Goal: Information Seeking & Learning: Check status

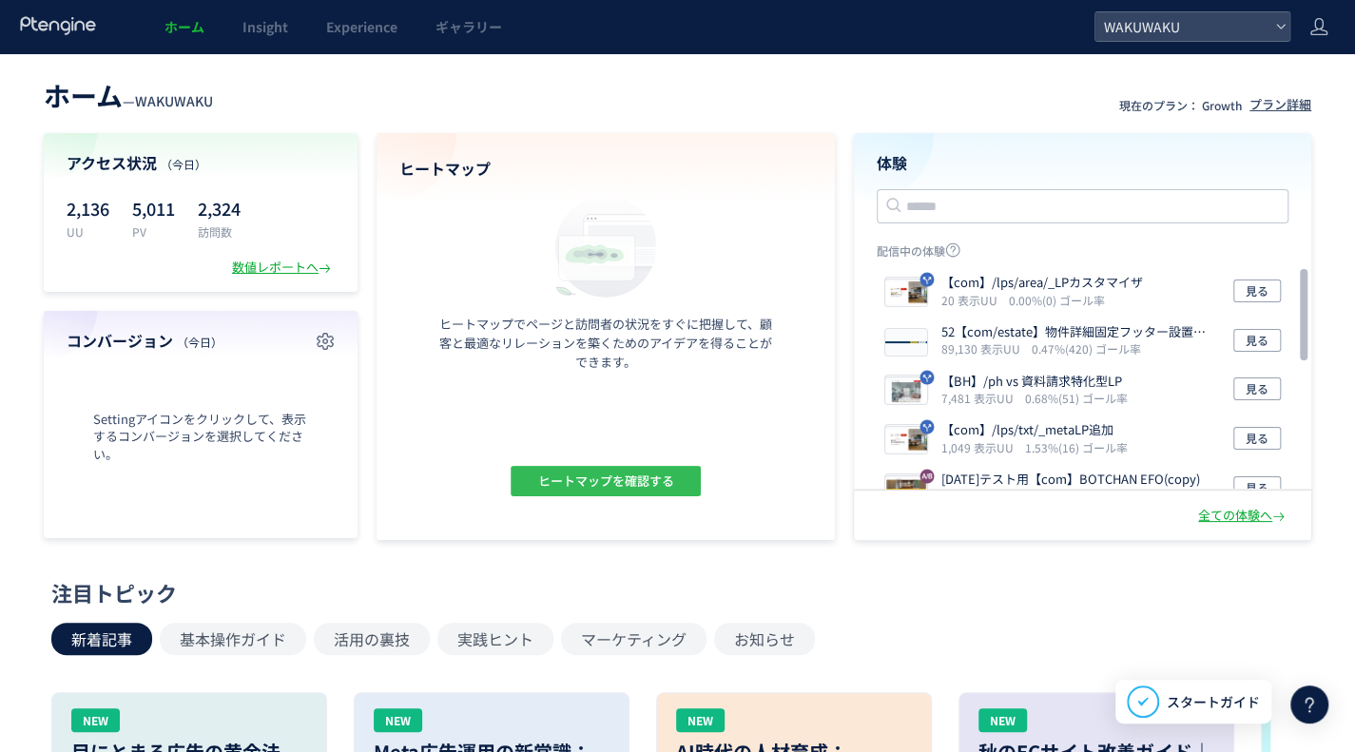
click at [626, 493] on span "ヒートマップを確認する" at bounding box center [605, 481] width 136 height 30
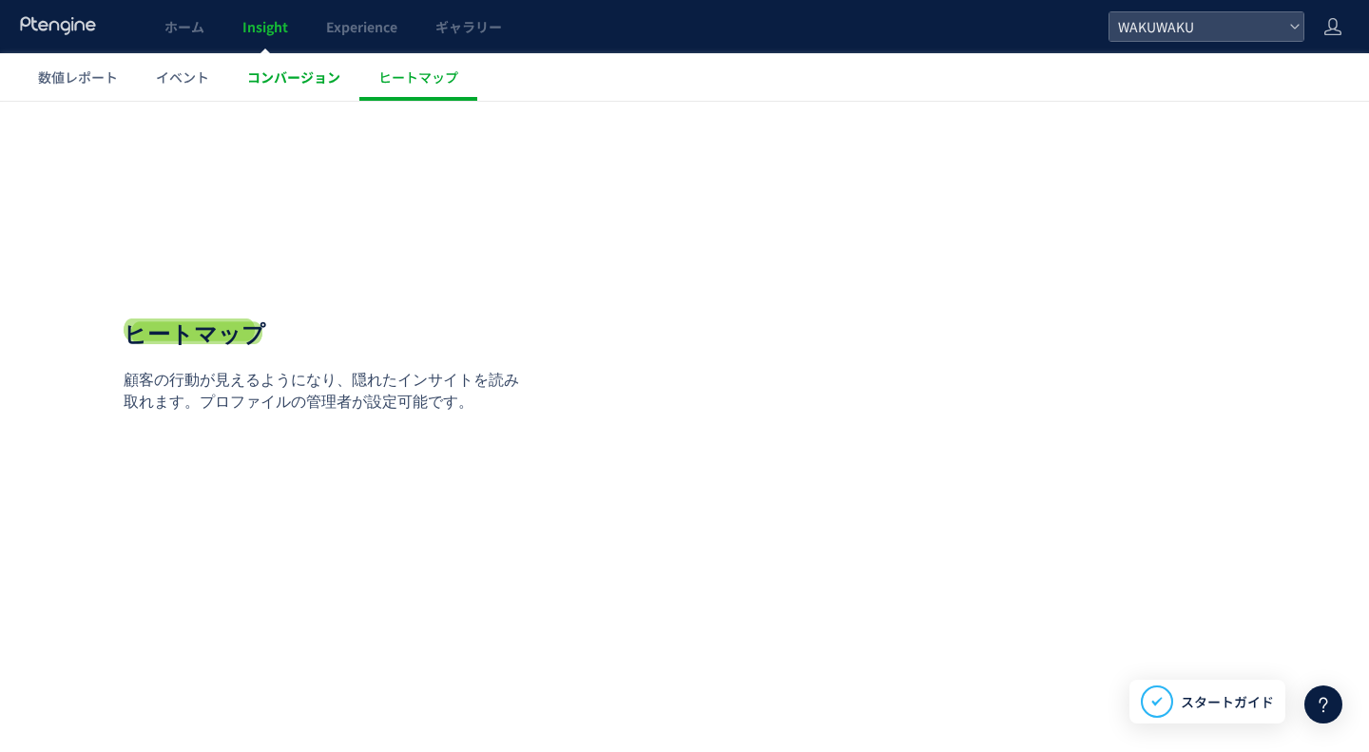
click at [321, 82] on span "コンバージョン" at bounding box center [293, 77] width 93 height 19
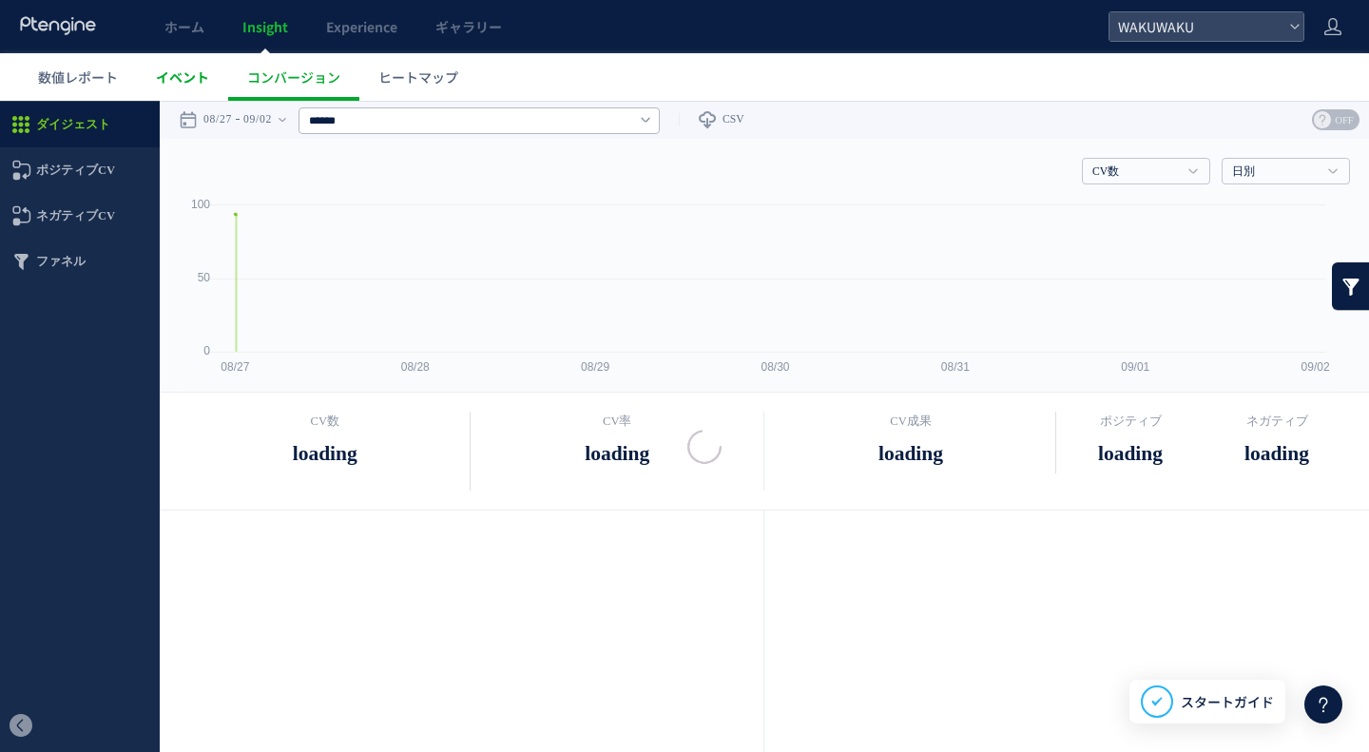
click at [206, 73] on div at bounding box center [684, 376] width 1369 height 752
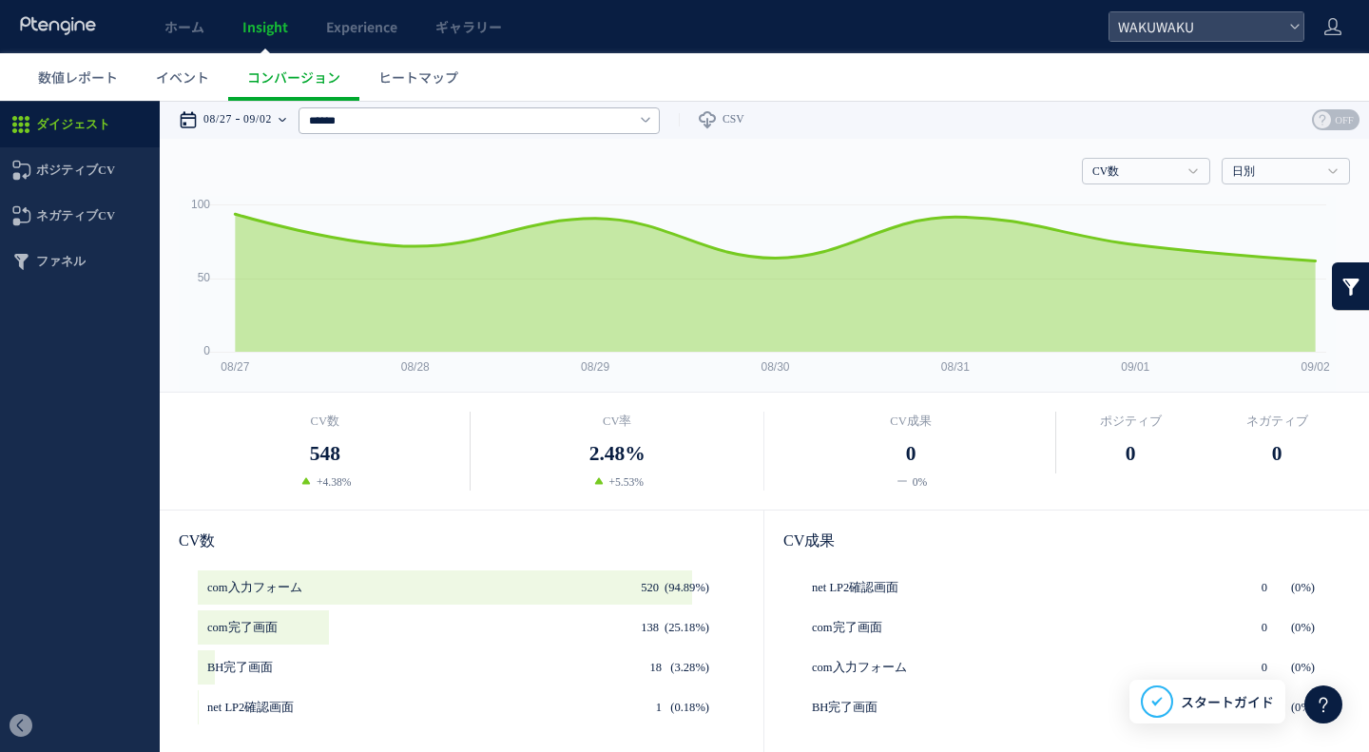
click at [289, 117] on div "08/27 09/02" at bounding box center [239, 120] width 120 height 38
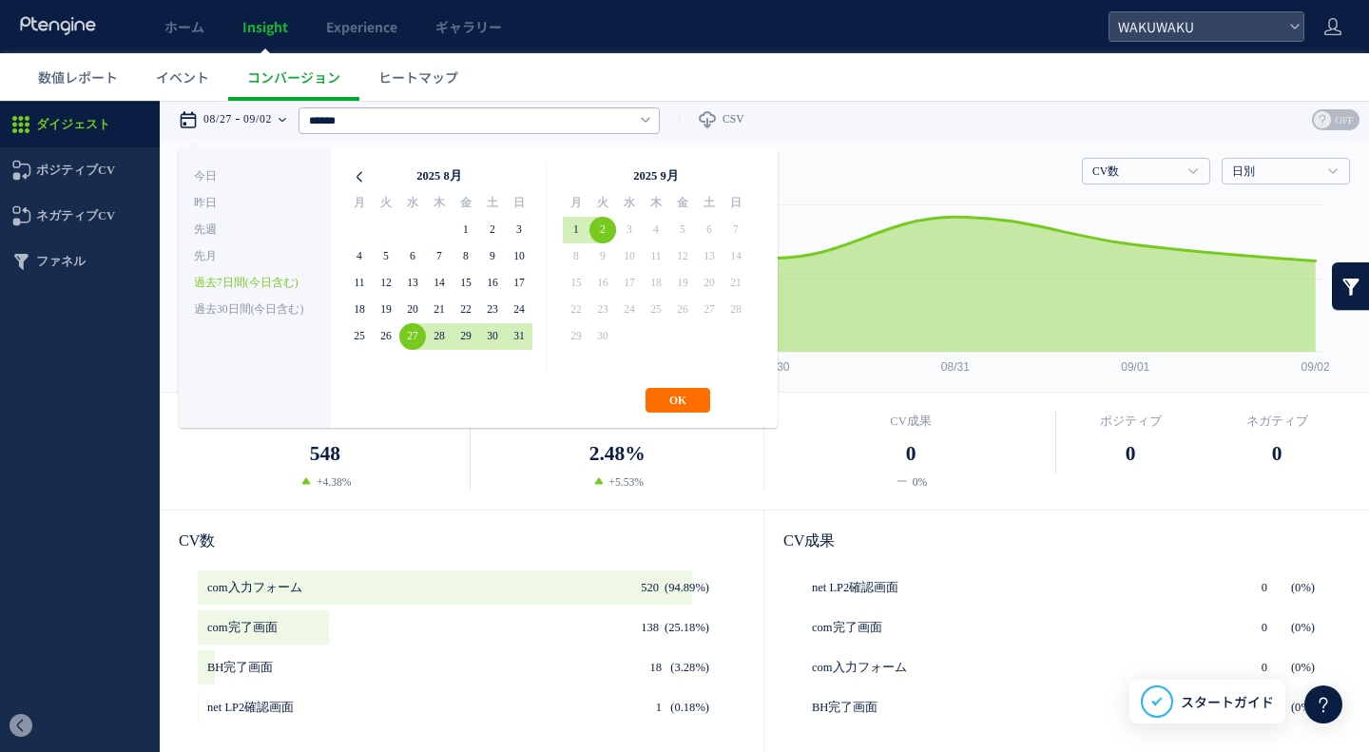
click at [362, 177] on icon at bounding box center [359, 177] width 27 height 27
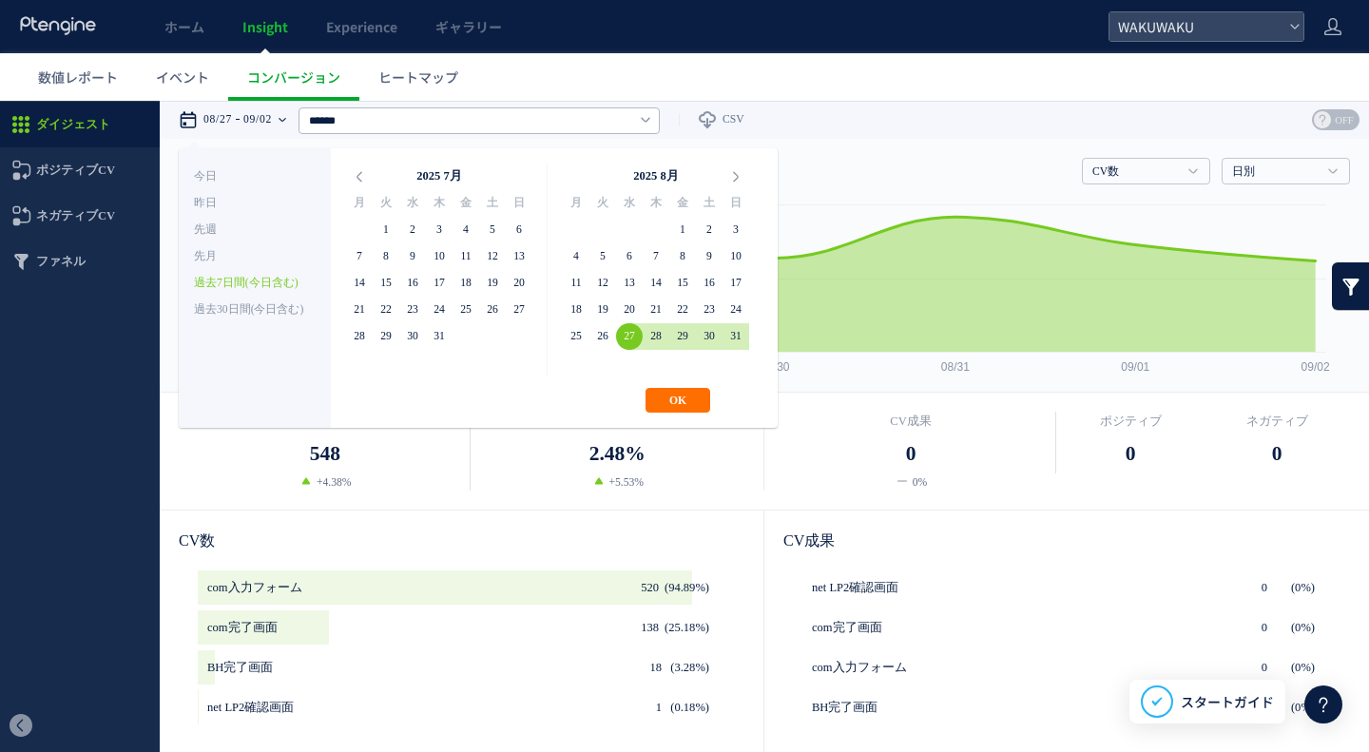
click at [362, 177] on icon at bounding box center [359, 177] width 27 height 27
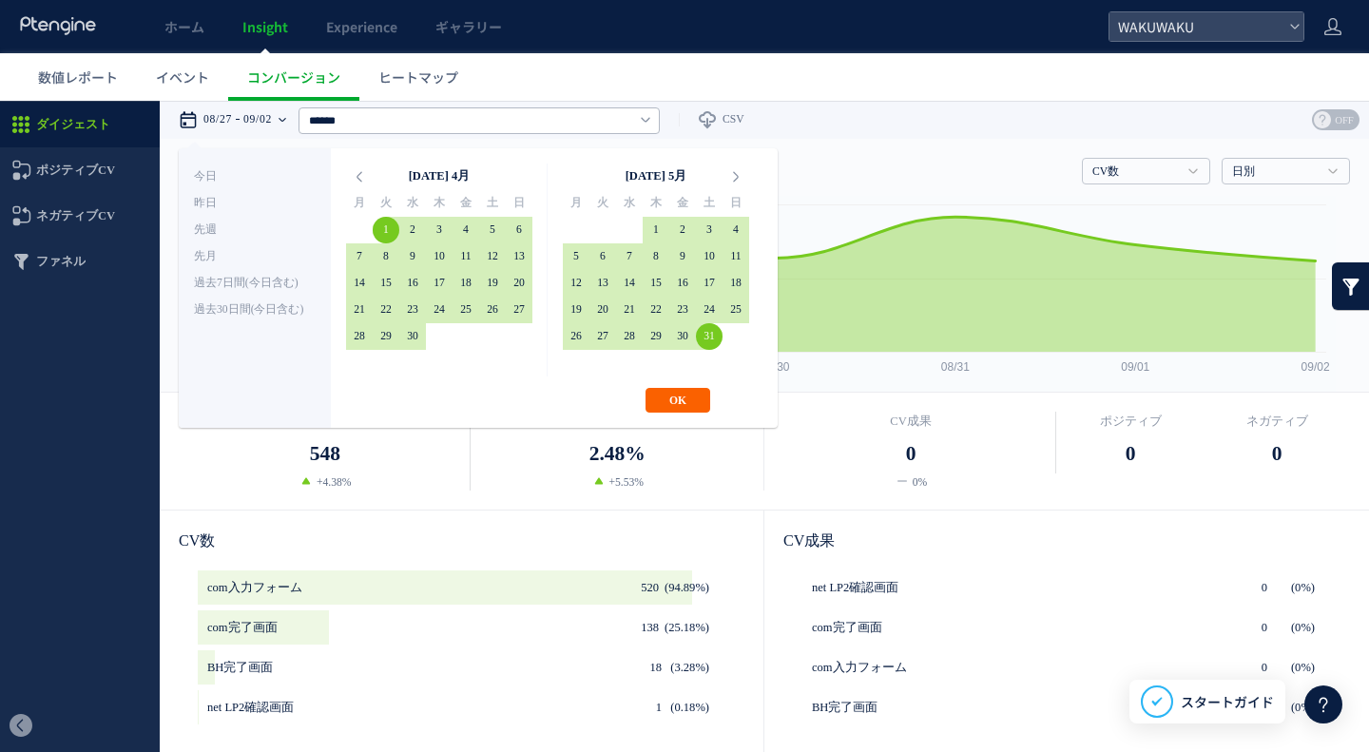
click at [668, 406] on button "OK" at bounding box center [678, 400] width 65 height 25
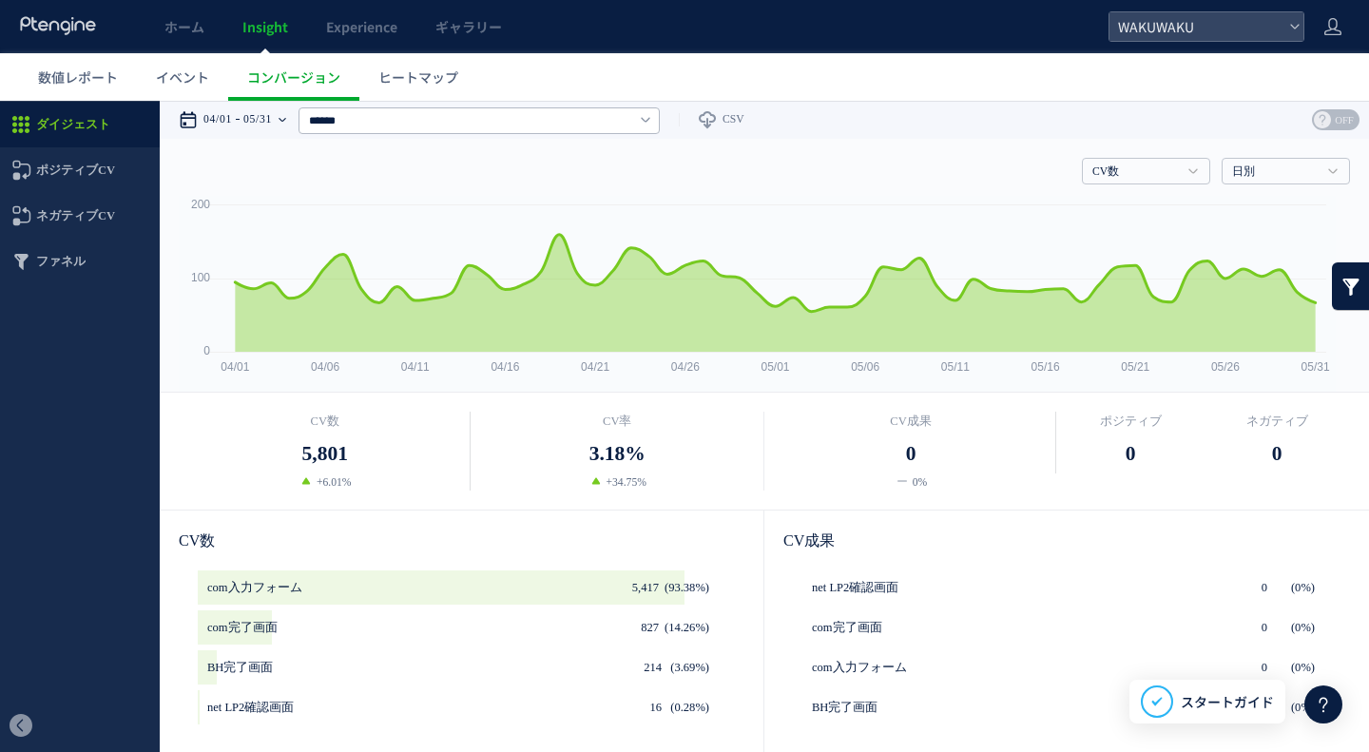
click at [272, 123] on time "05/31" at bounding box center [257, 120] width 29 height 38
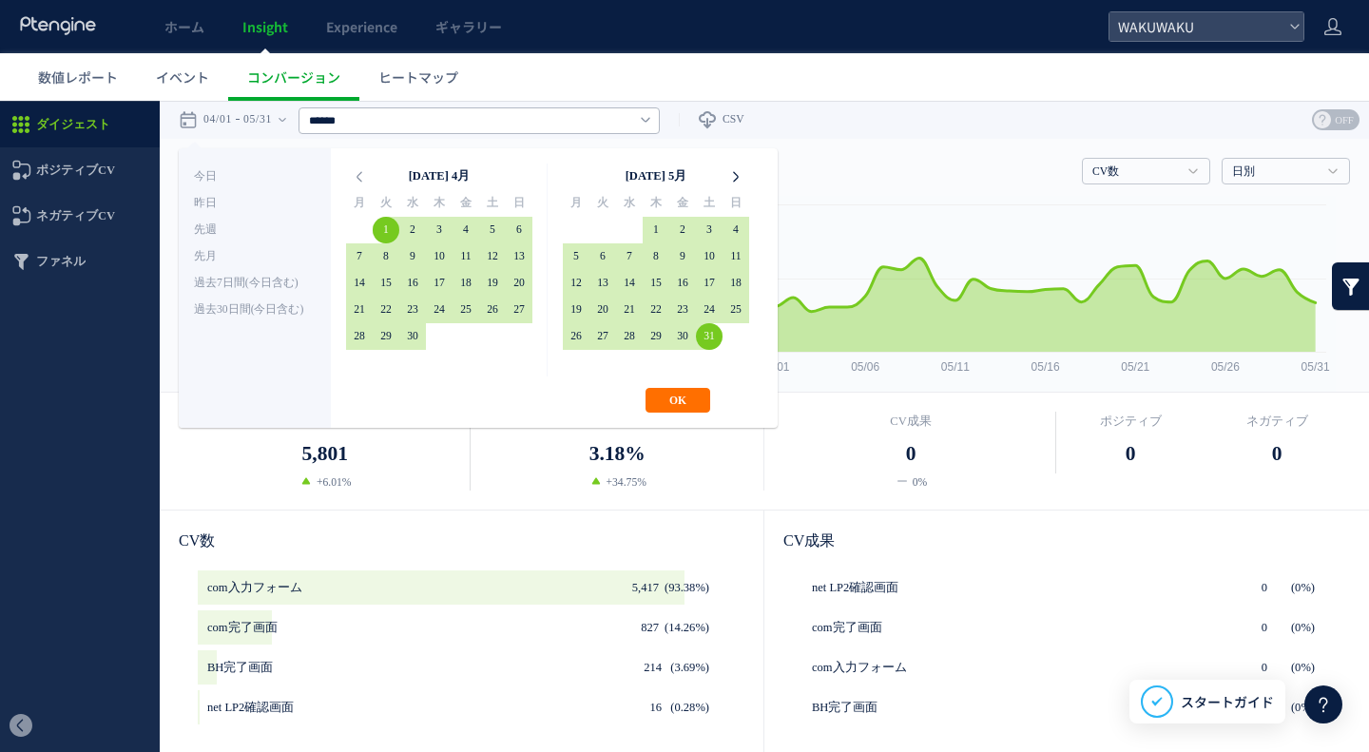
click at [742, 176] on icon at bounding box center [736, 177] width 27 height 27
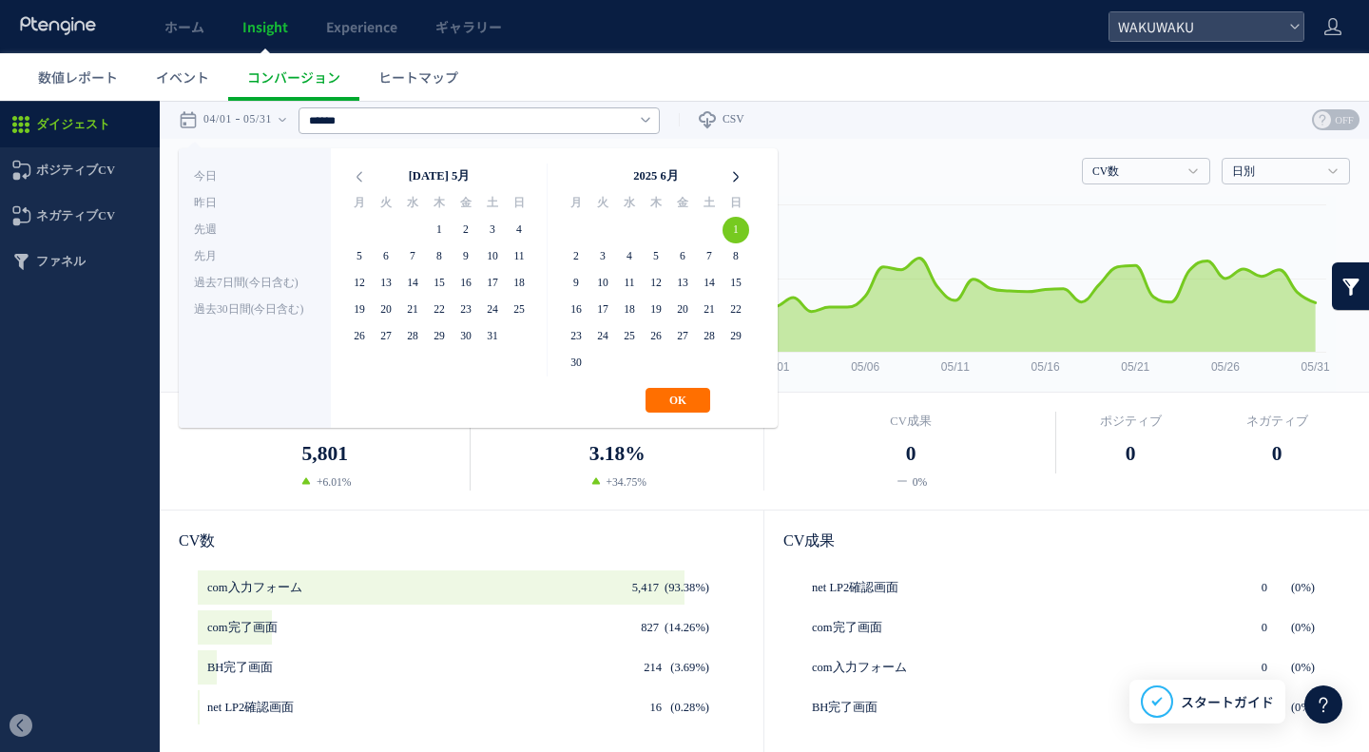
click at [733, 164] on icon at bounding box center [736, 177] width 27 height 27
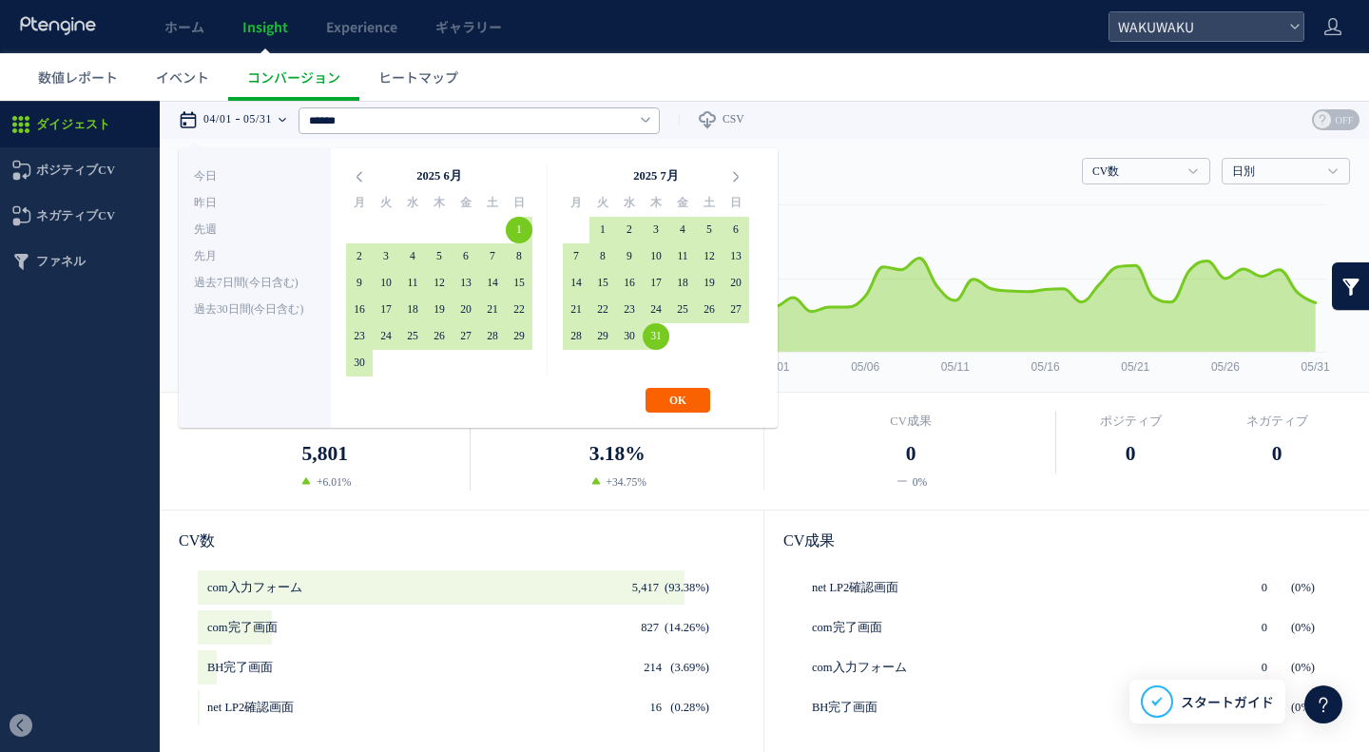
click at [703, 400] on button "OK" at bounding box center [678, 400] width 65 height 25
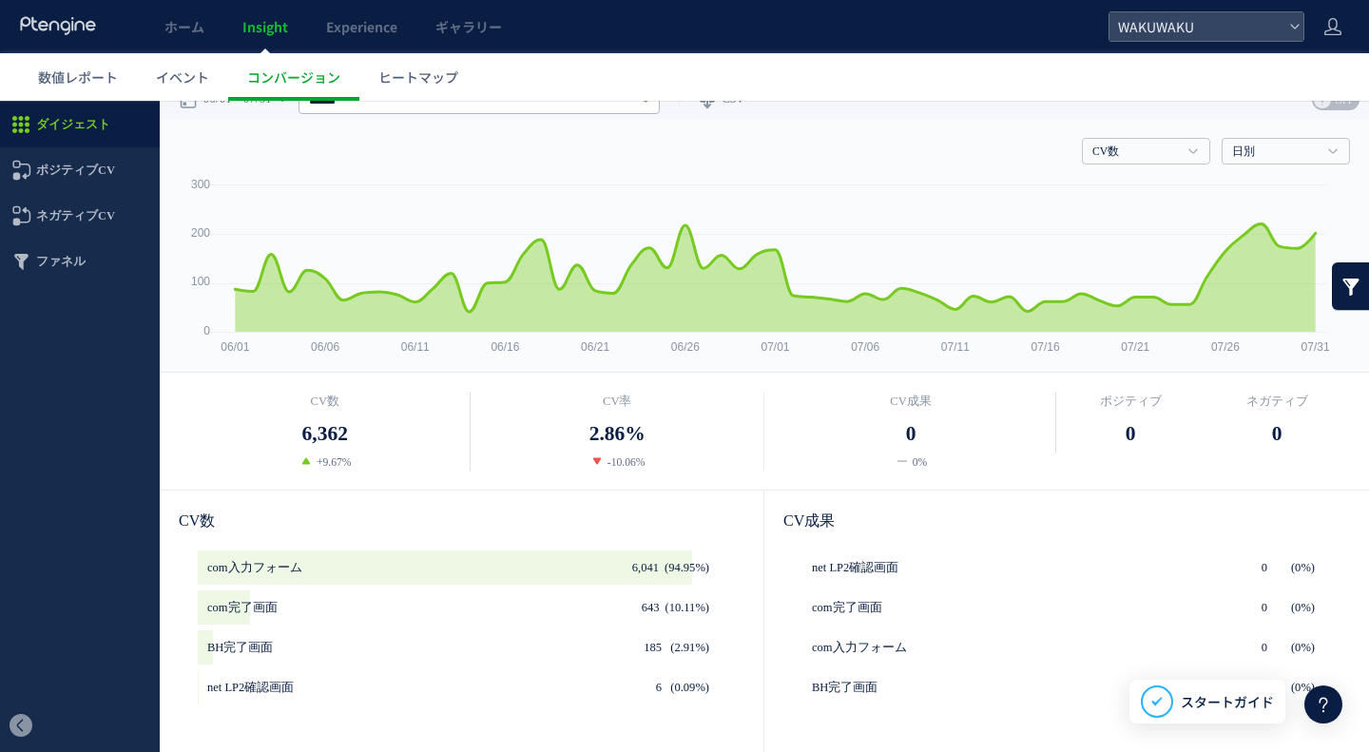
scroll to position [16, 0]
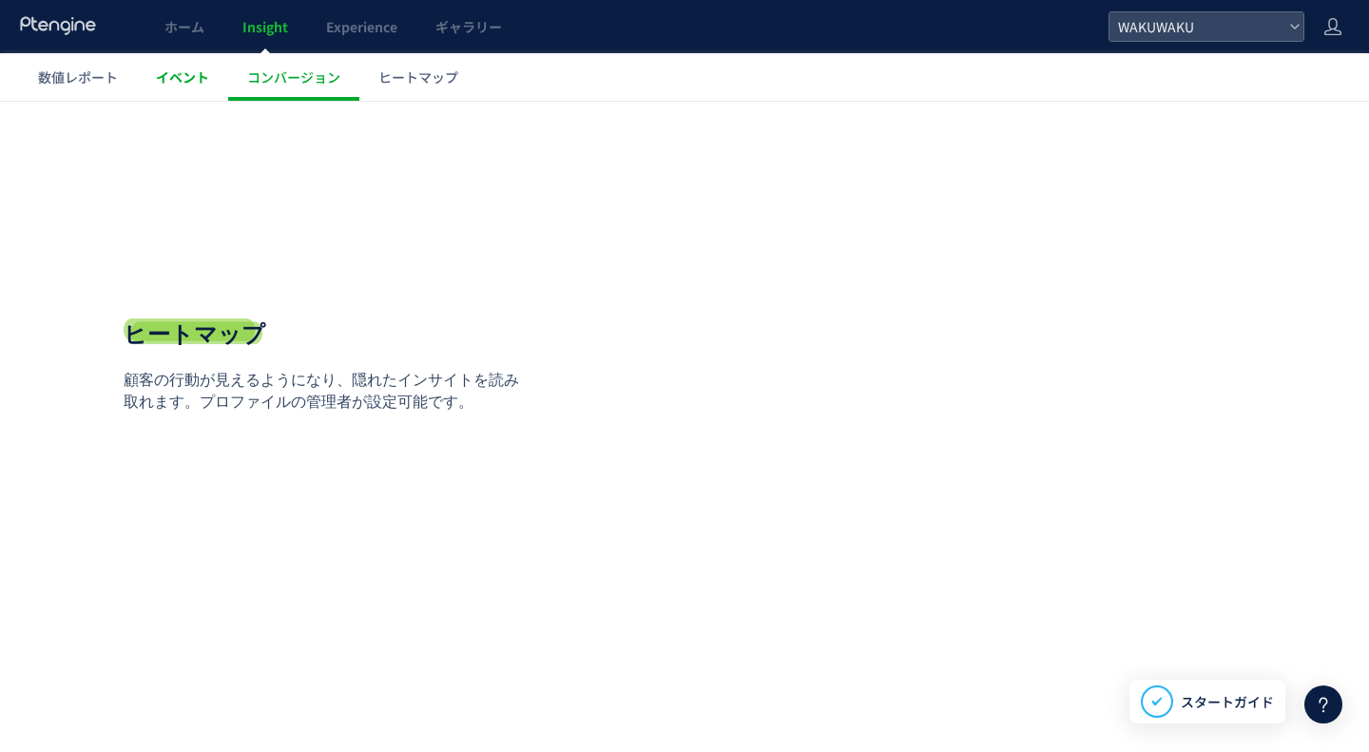
click at [195, 70] on span "イベント" at bounding box center [182, 77] width 53 height 19
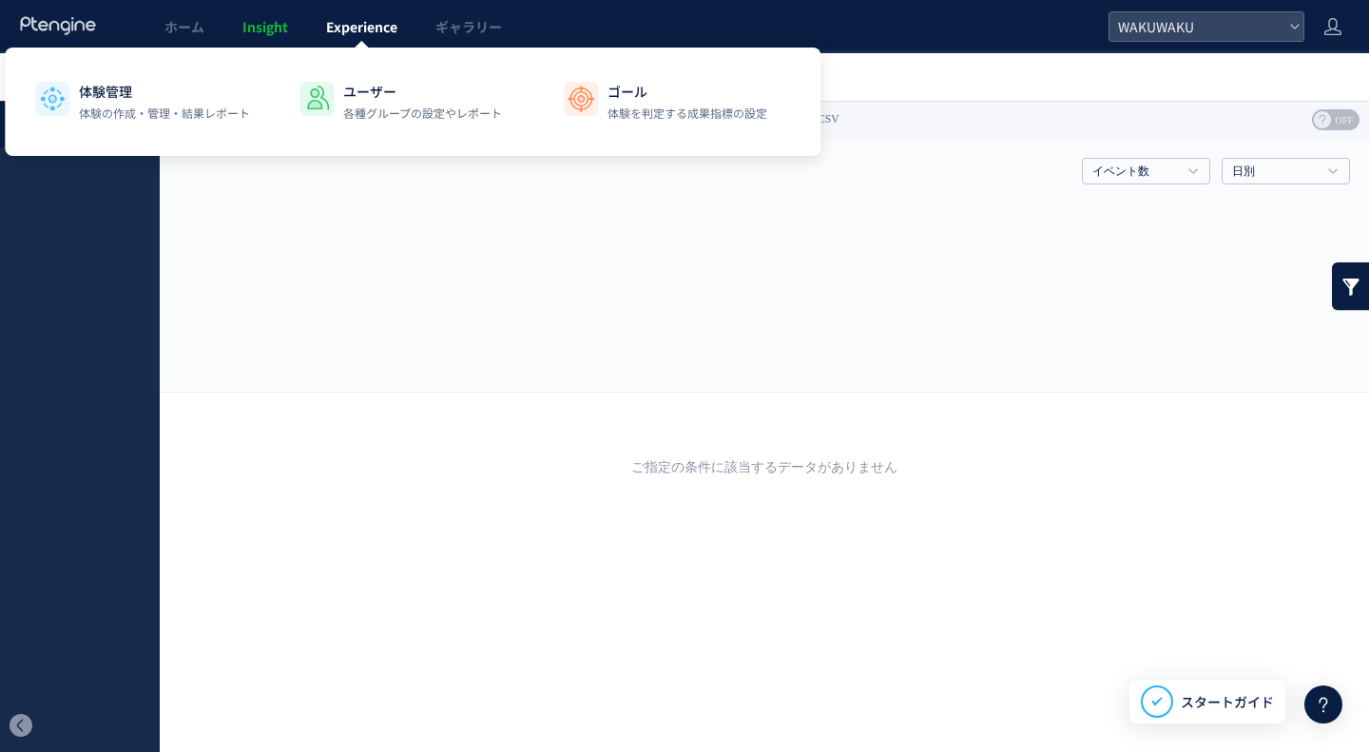
click at [376, 41] on link "Experience" at bounding box center [361, 26] width 109 height 53
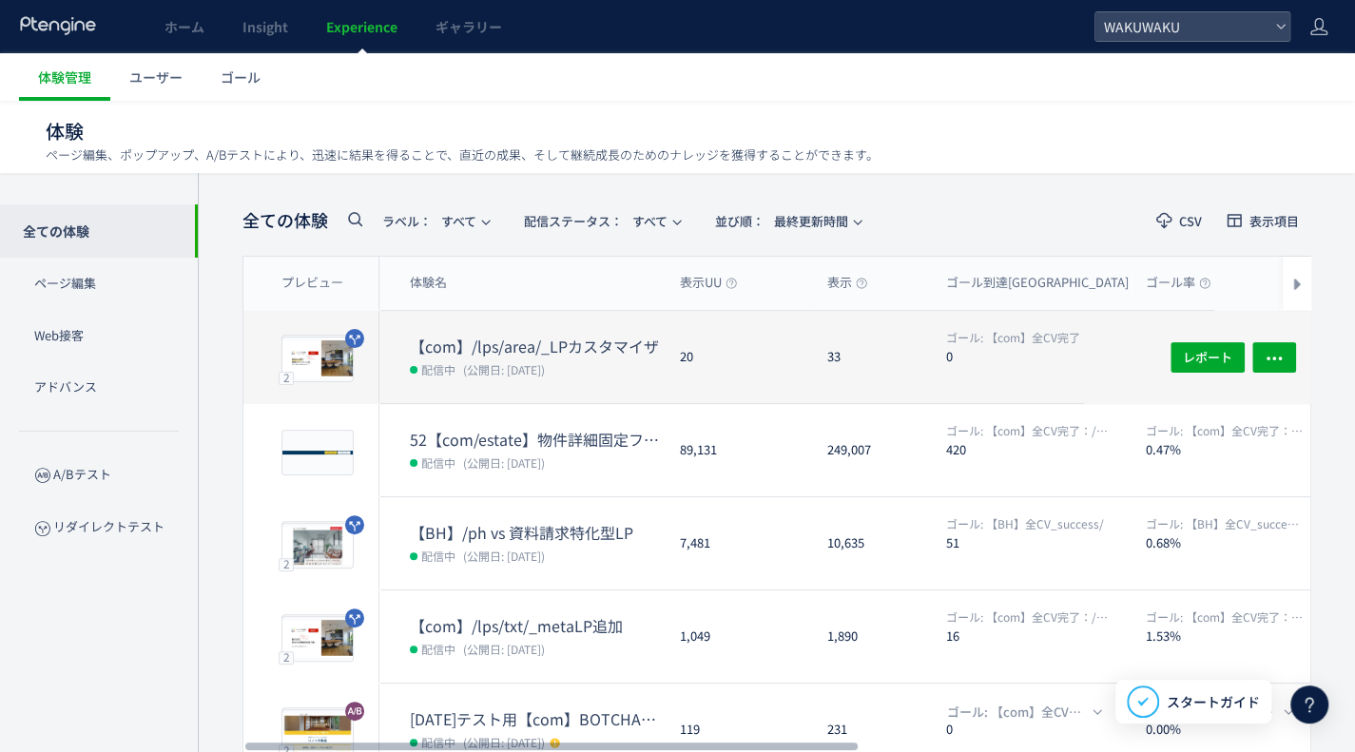
click at [596, 336] on dt "【com】/lps/area/_LPカスタマイザ" at bounding box center [537, 347] width 255 height 22
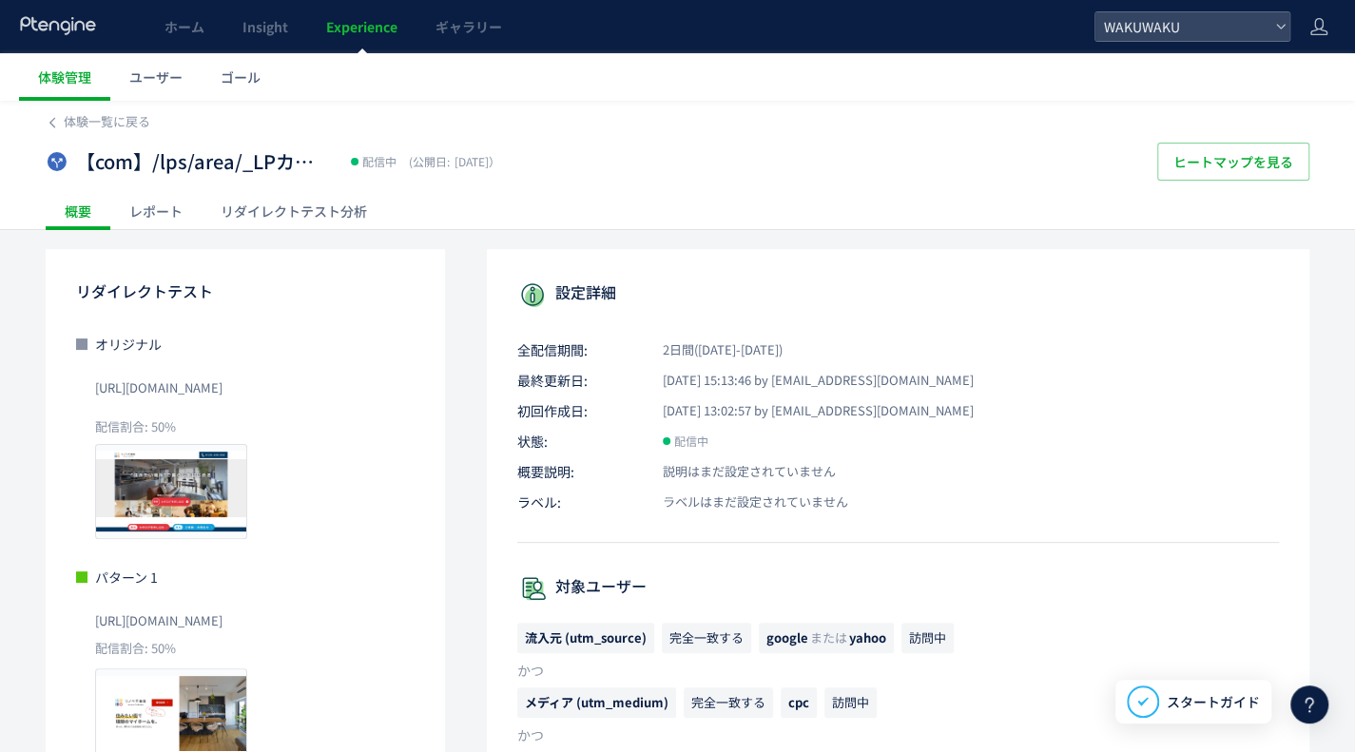
click at [158, 204] on div "レポート" at bounding box center [155, 211] width 91 height 38
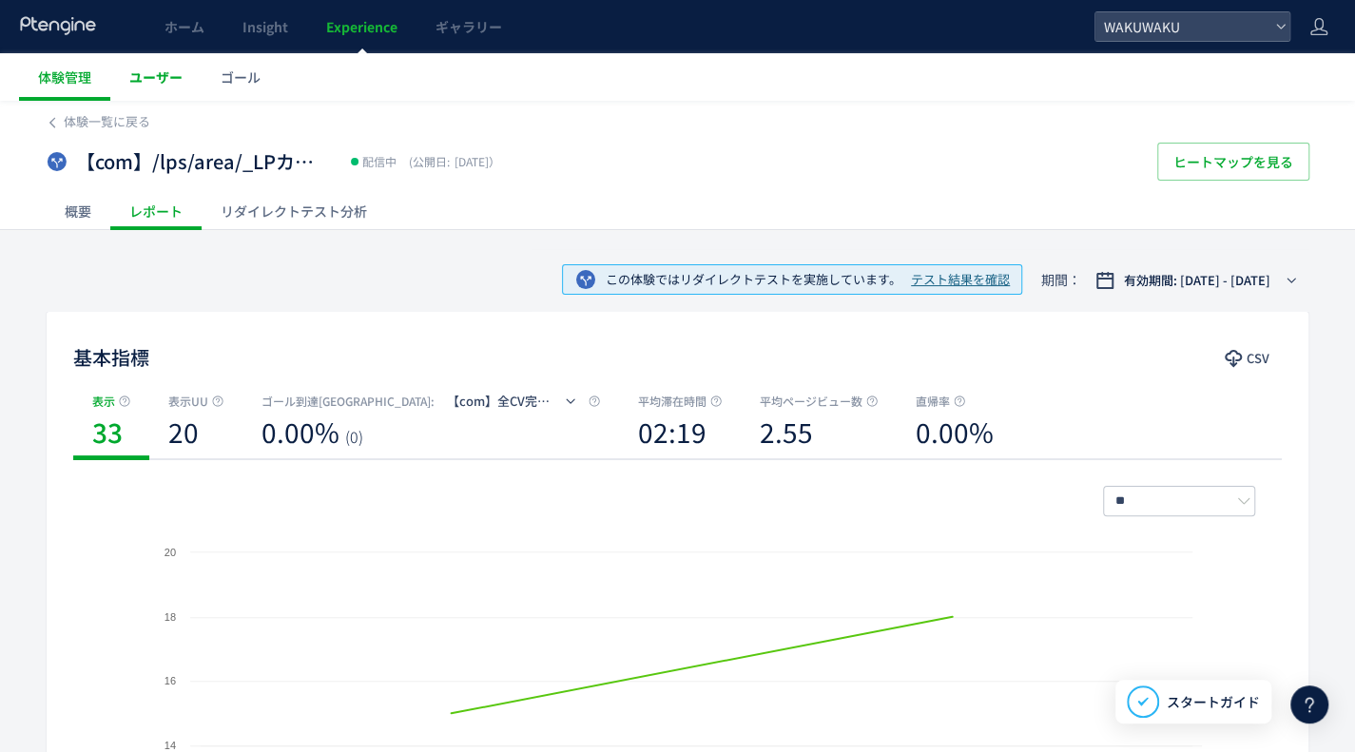
click at [166, 68] on span "ユーザー" at bounding box center [155, 77] width 53 height 19
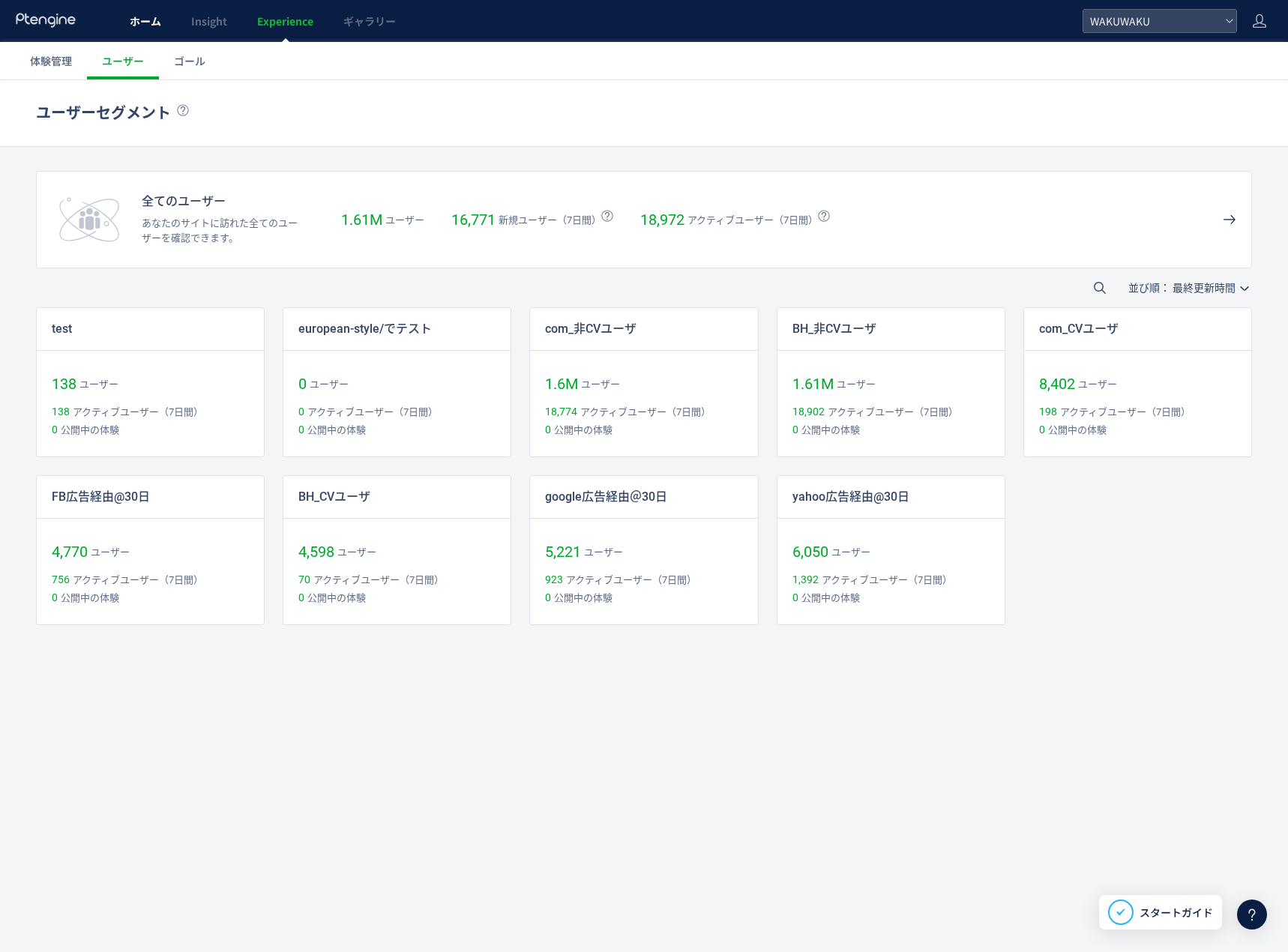
click at [139, 19] on span "ホーム" at bounding box center [146, 20] width 32 height 15
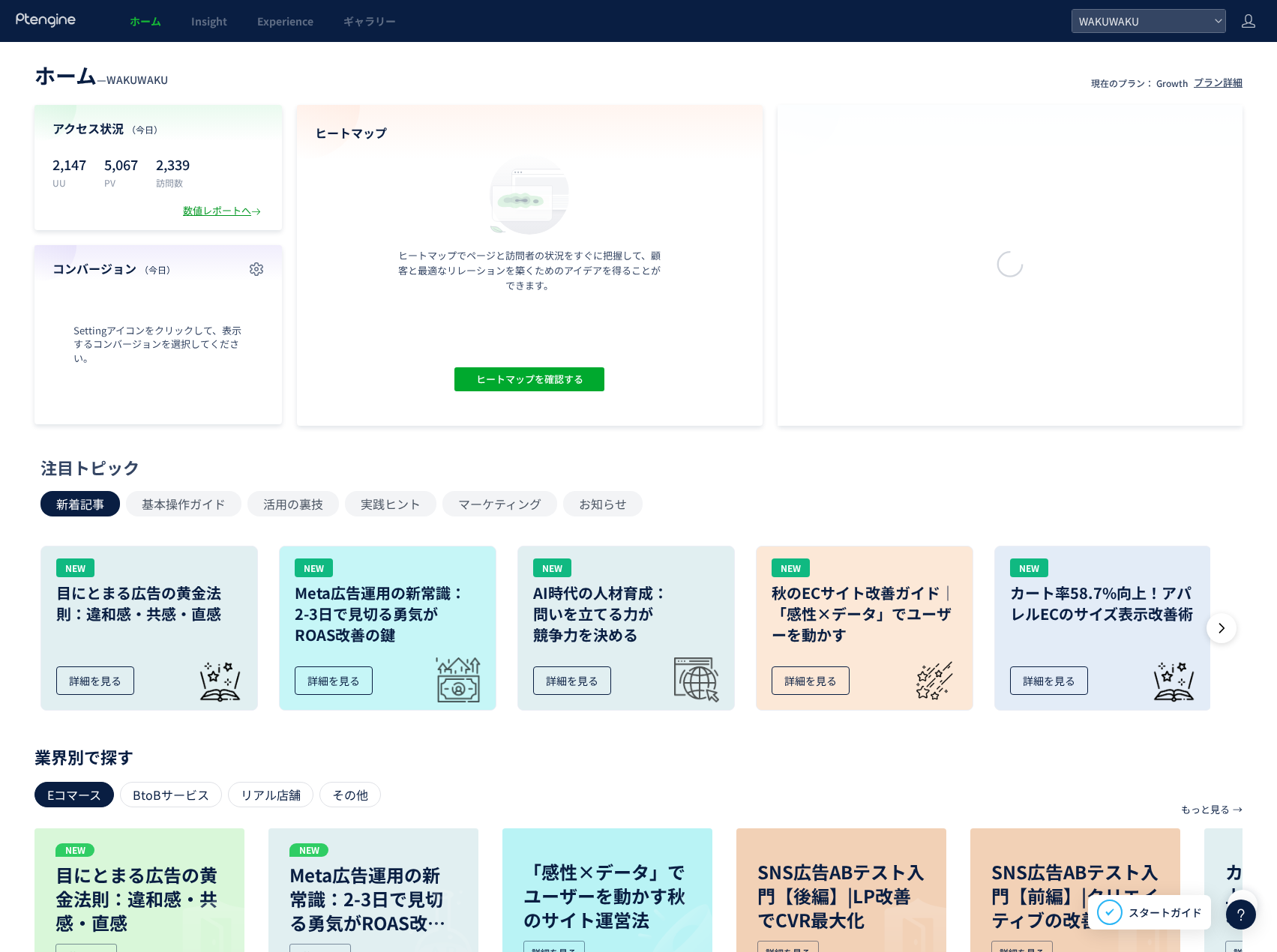
click at [212, 206] on div "数値レポートへ" at bounding box center [223, 211] width 81 height 14
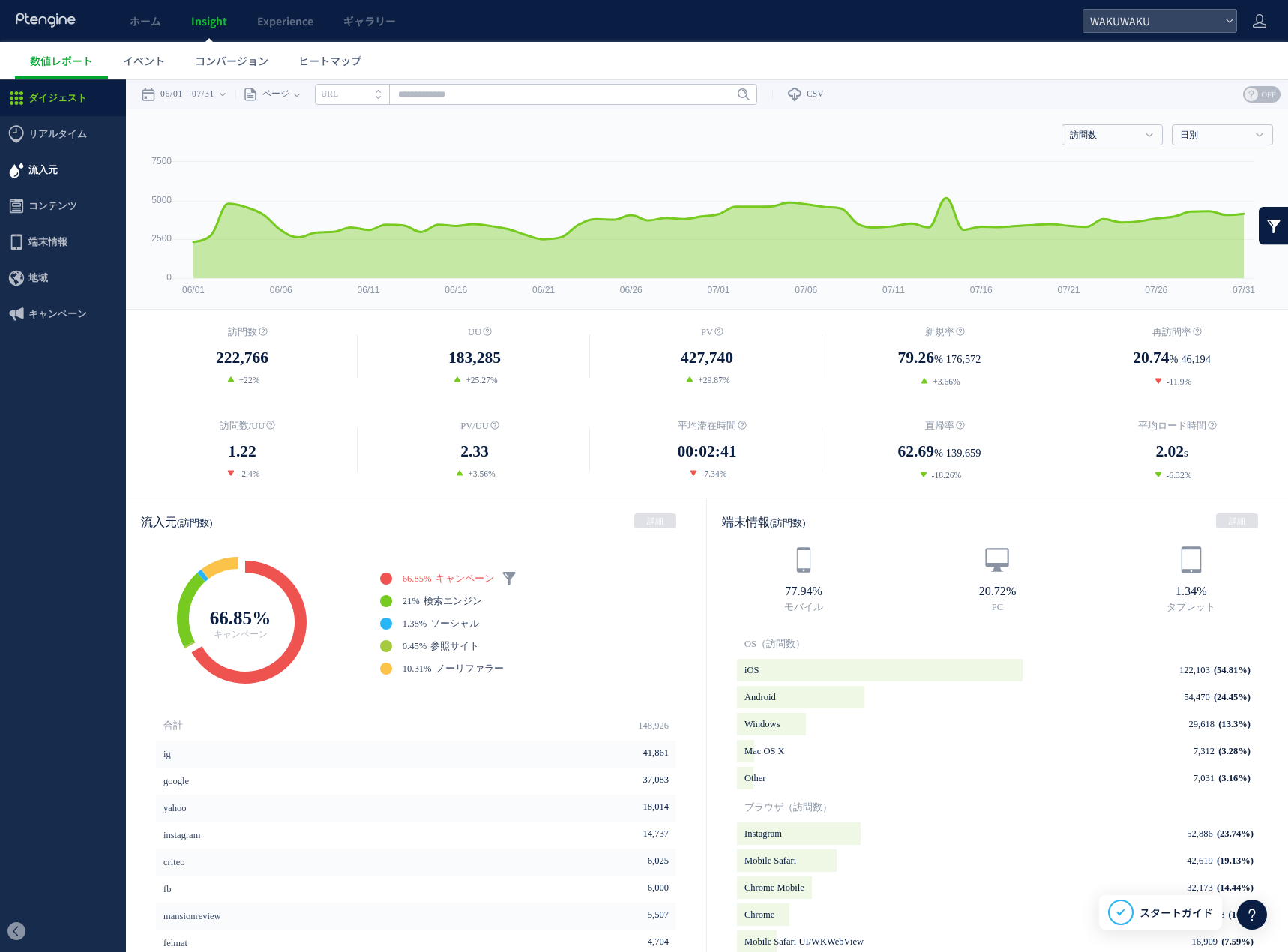
click at [40, 169] on span "流入元" at bounding box center [43, 170] width 29 height 36
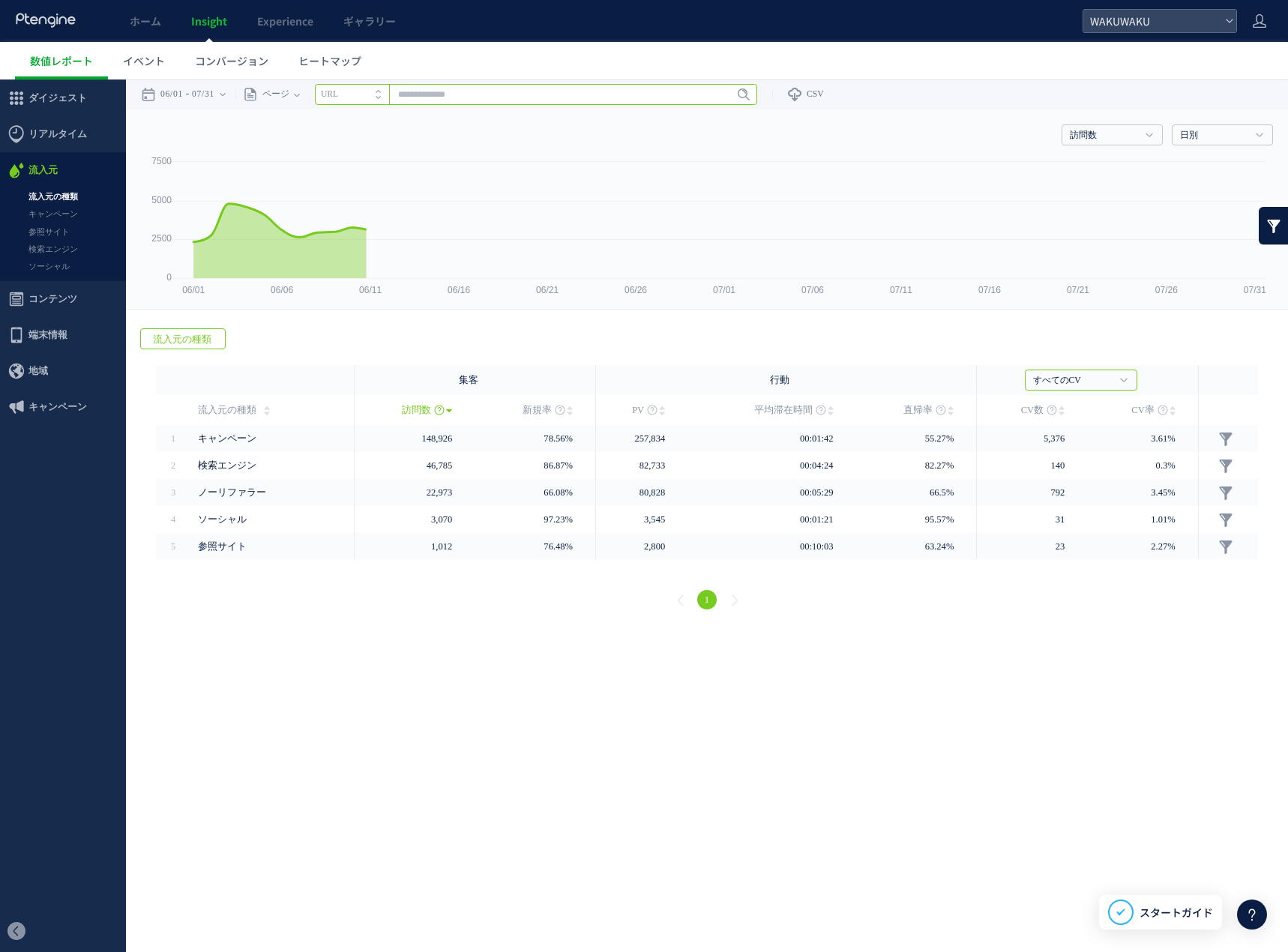
click at [527, 93] on input "text" at bounding box center [535, 95] width 442 height 21
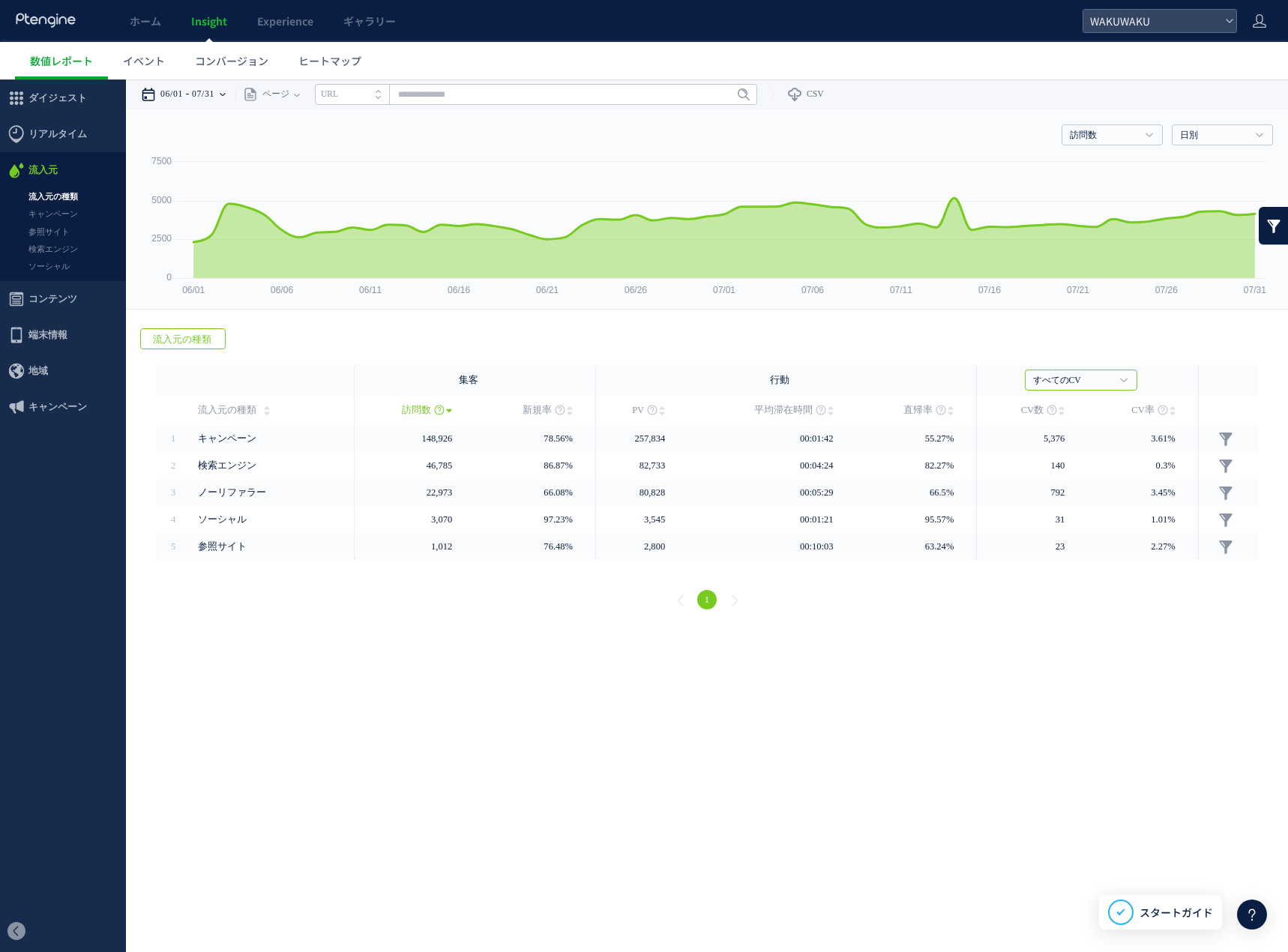
click at [214, 103] on time "07/31" at bounding box center [203, 95] width 23 height 30
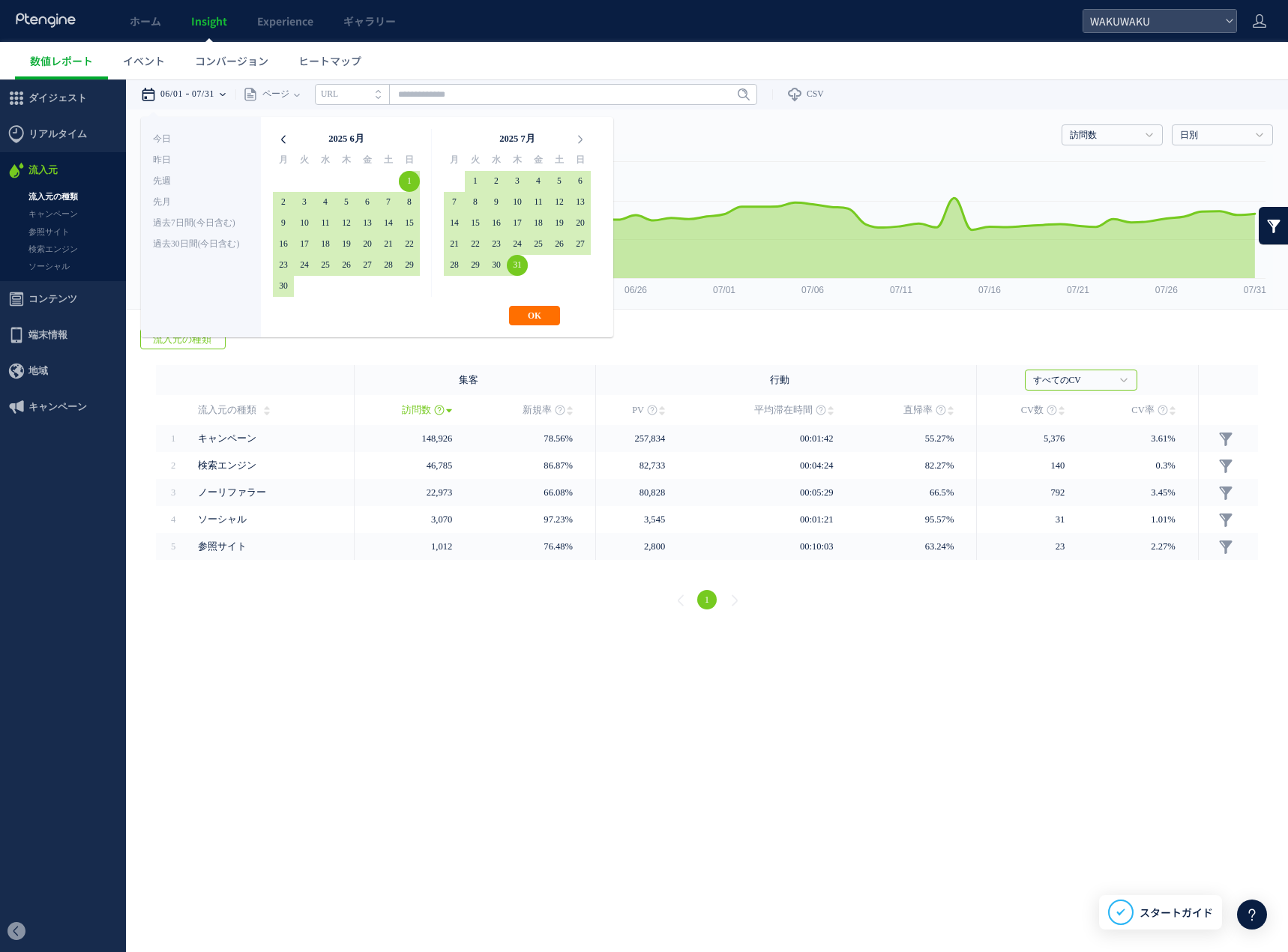
click at [281, 146] on icon at bounding box center [283, 139] width 21 height 21
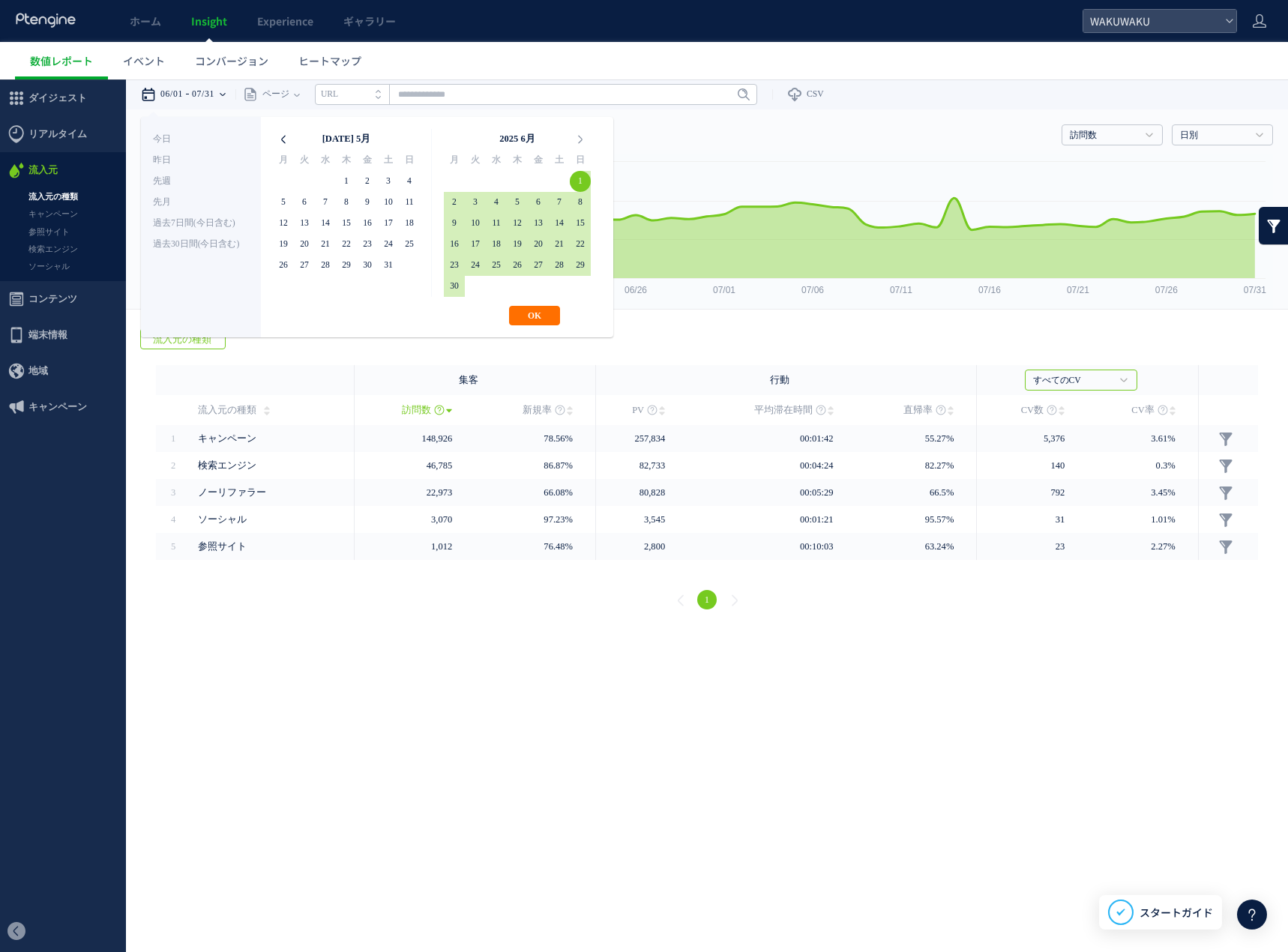
click at [282, 142] on icon at bounding box center [283, 139] width 21 height 21
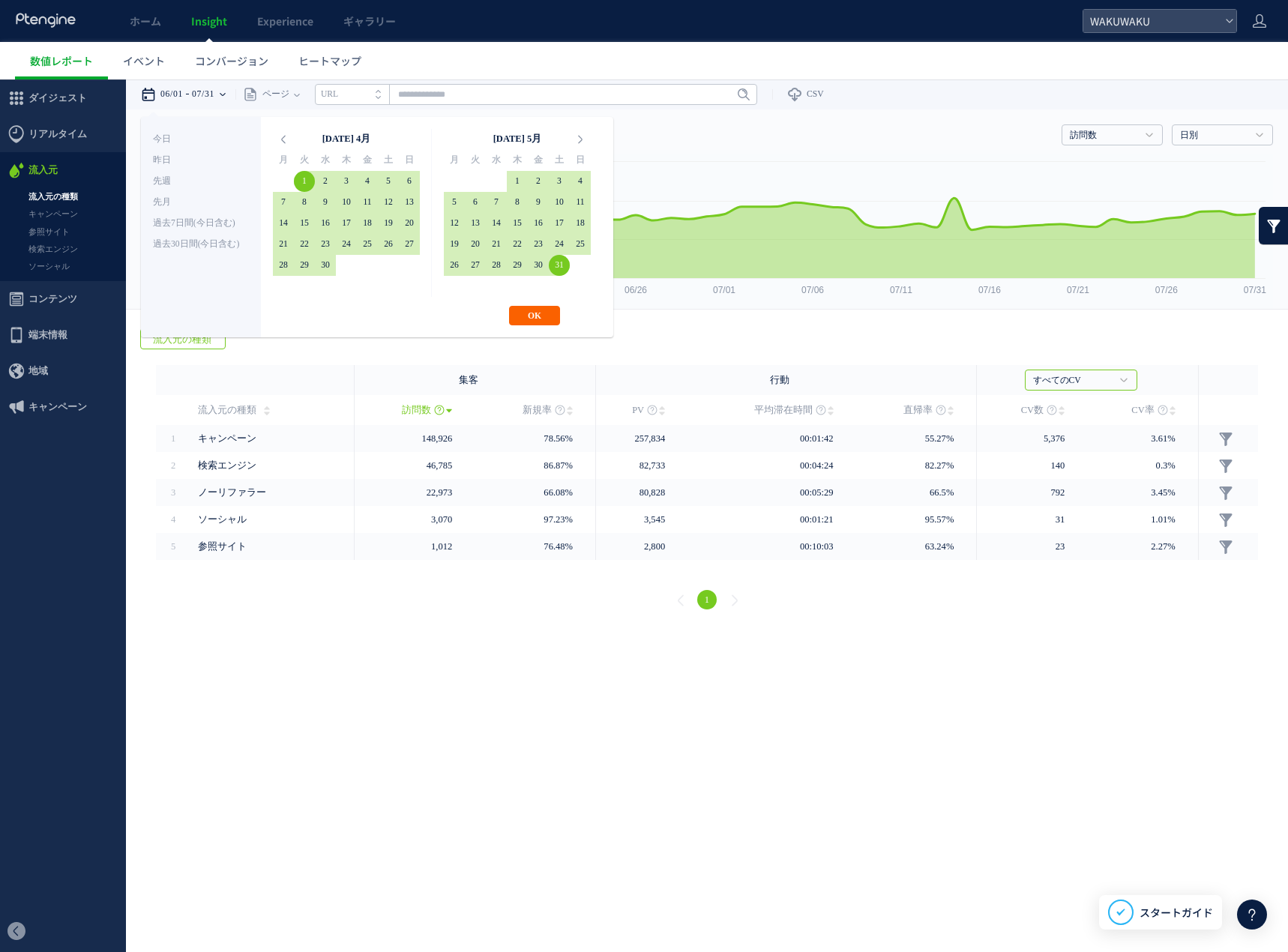
click at [549, 308] on button "OK" at bounding box center [534, 315] width 51 height 20
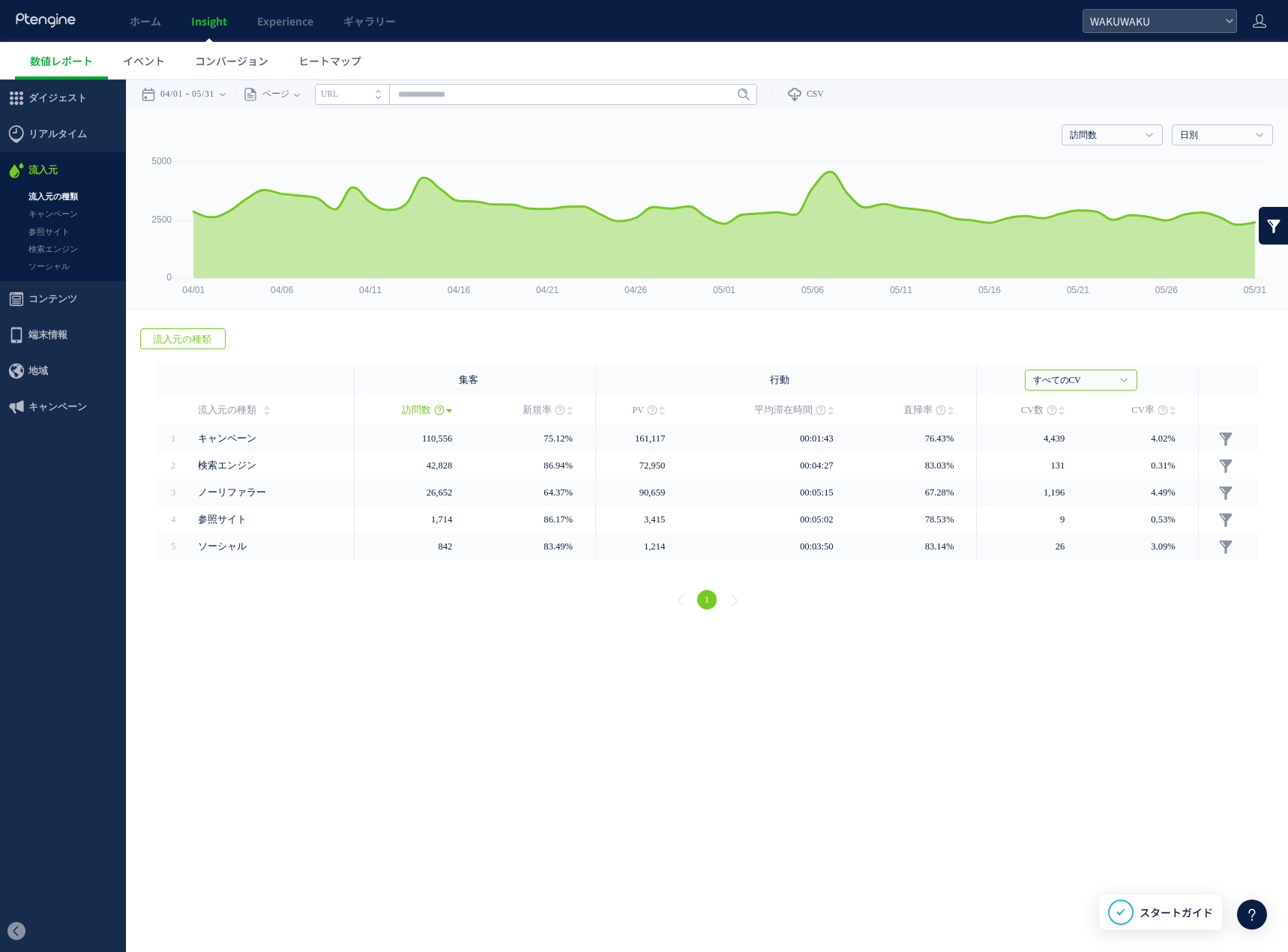
click at [189, 338] on span "流入元の種類" at bounding box center [182, 339] width 83 height 21
click at [1067, 142] on link "訪問数" at bounding box center [1104, 136] width 69 height 13
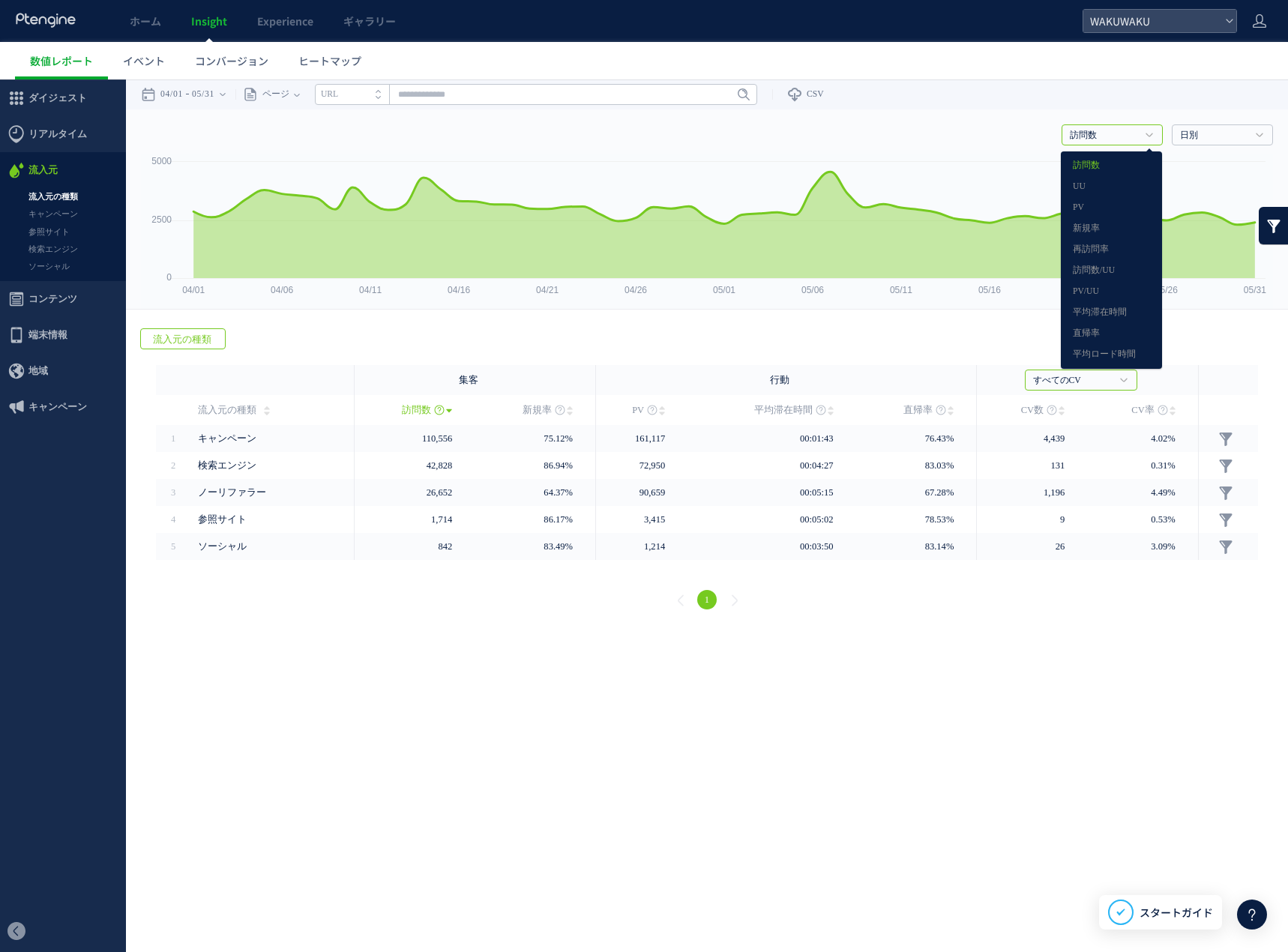
click at [1067, 142] on link "訪問数" at bounding box center [1104, 136] width 69 height 13
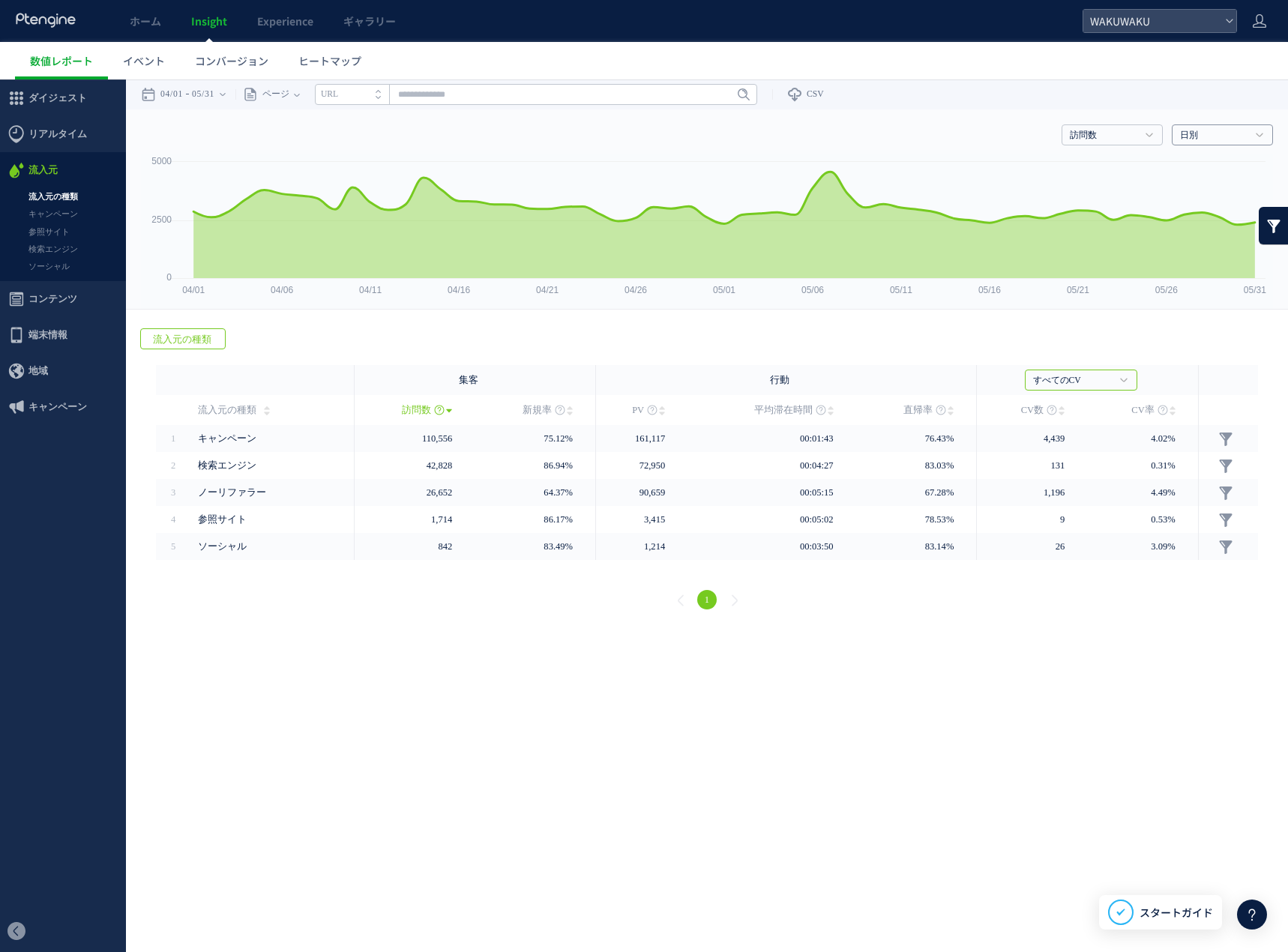
click at [1067, 132] on link "日別" at bounding box center [1214, 136] width 69 height 13
click at [289, 97] on span "ページ" at bounding box center [274, 95] width 32 height 30
click at [306, 140] on ul "ページ ページグループ パラメーター除去後" at bounding box center [296, 151] width 97 height 72
click at [326, 93] on div "ページ ページグループ パラメーター除去後 ページ ページグループ パラメーター除去後 タイトル名 URL" at bounding box center [497, 95] width 522 height 30
click at [338, 95] on icon "URL" at bounding box center [329, 94] width 17 height 9
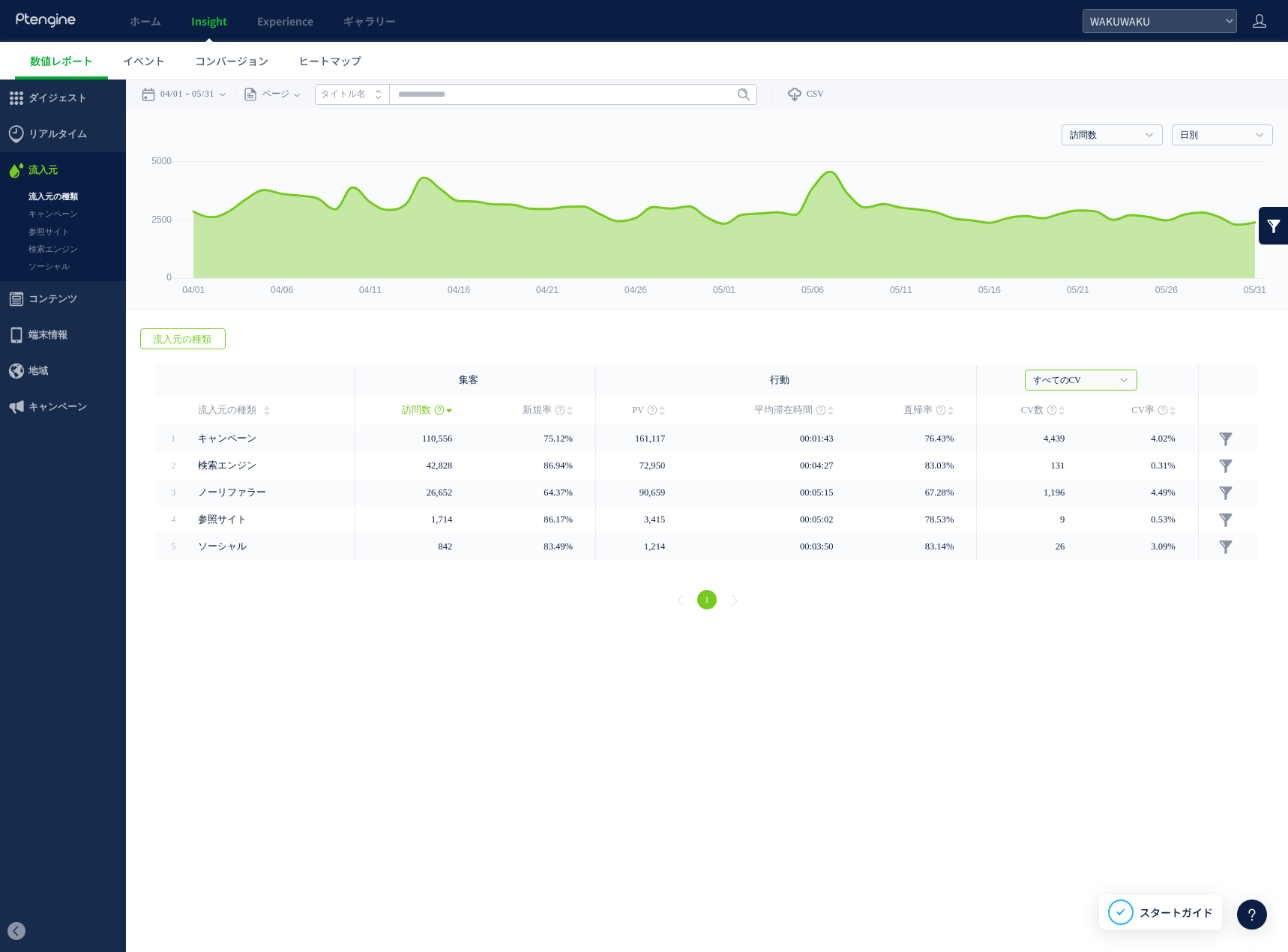
click at [344, 95] on icon "タイトル名" at bounding box center [343, 94] width 45 height 9
click at [338, 95] on icon "URL" at bounding box center [329, 94] width 17 height 9
click at [214, 93] on time "05/31" at bounding box center [203, 95] width 23 height 30
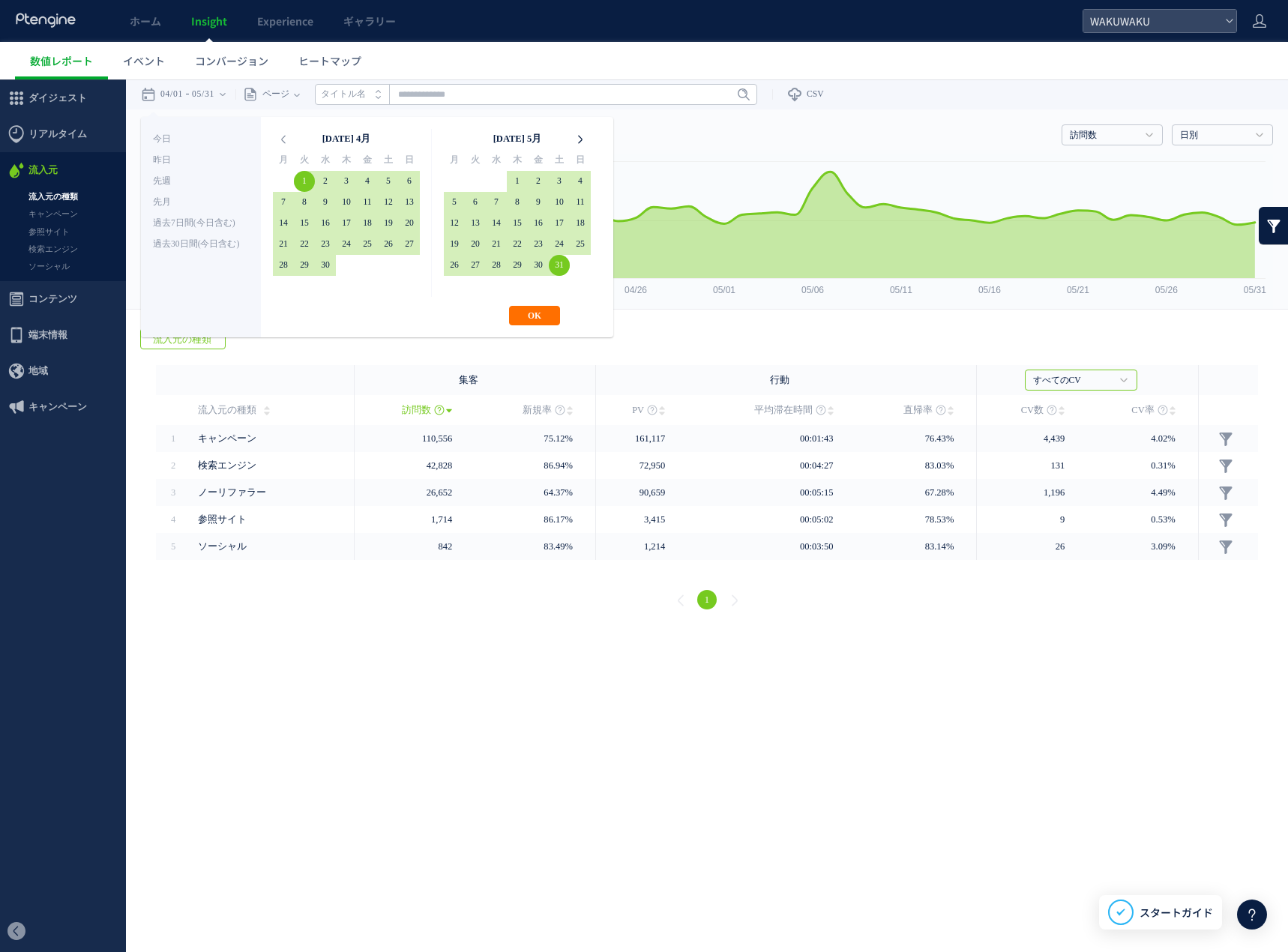
click at [581, 139] on icon at bounding box center [580, 139] width 21 height 21
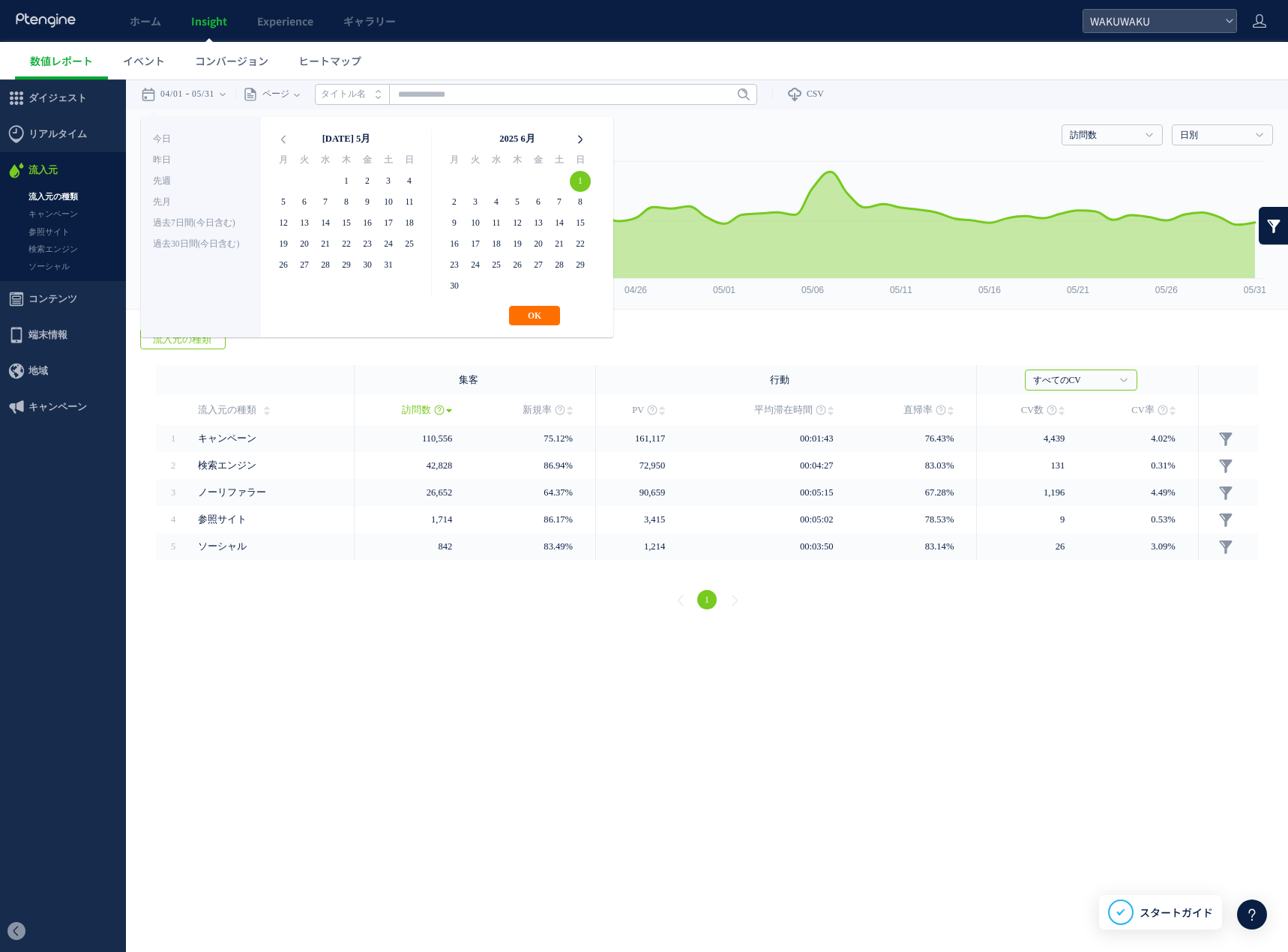
click at [580, 139] on icon at bounding box center [580, 139] width 21 height 21
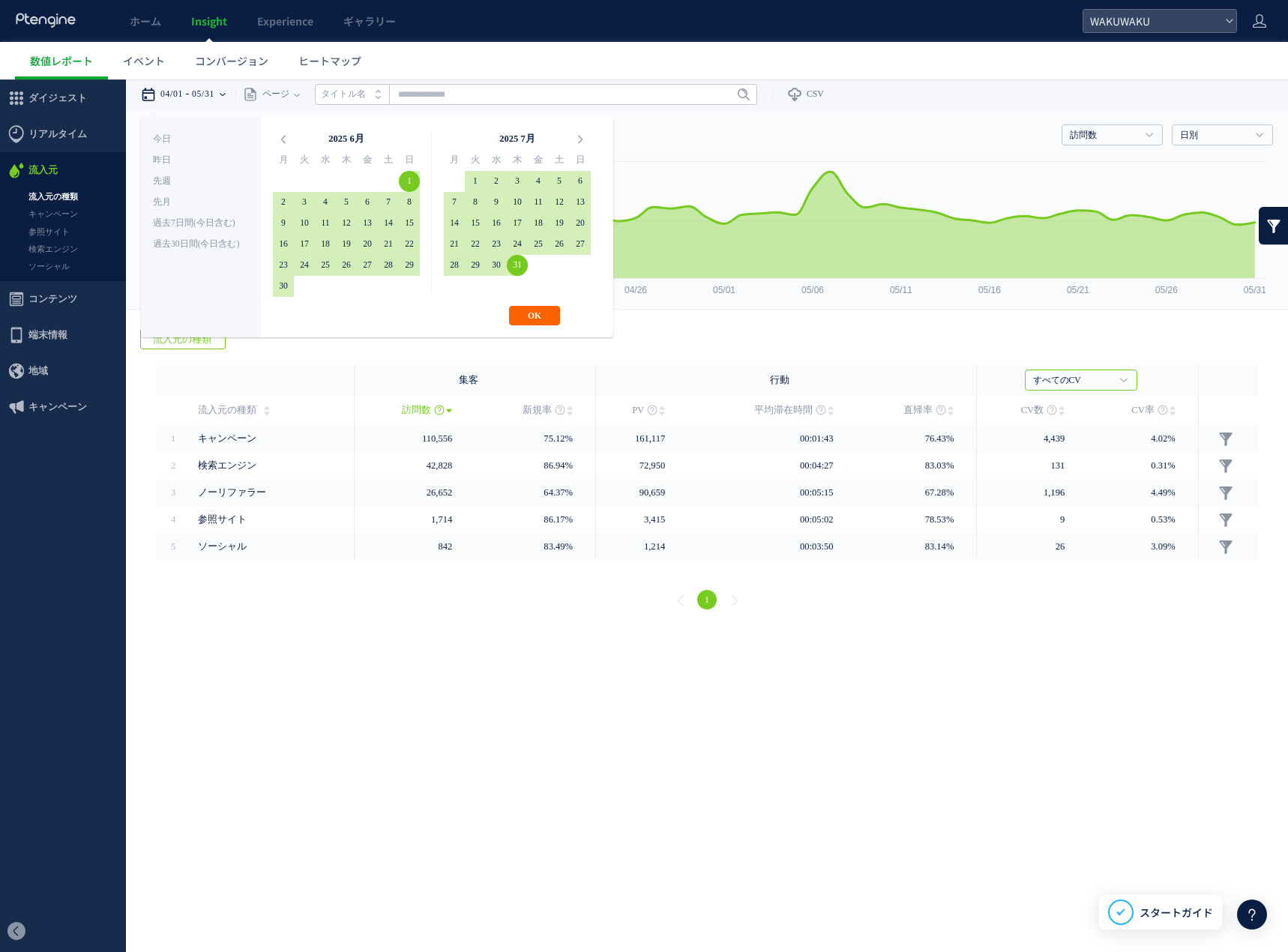
click at [546, 325] on button "OK" at bounding box center [534, 315] width 51 height 20
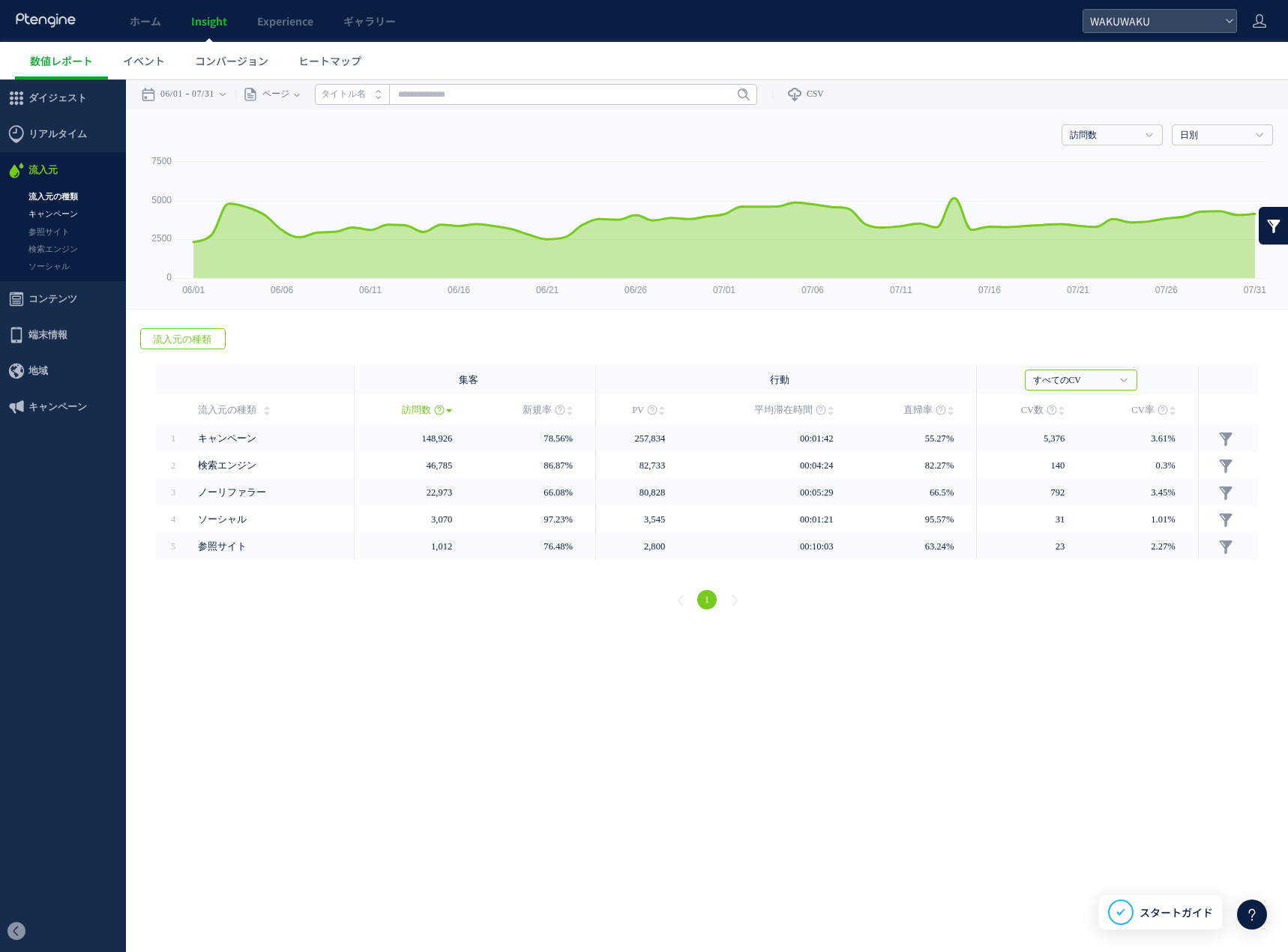
click at [63, 208] on link "キャンペーン" at bounding box center [63, 214] width 126 height 17
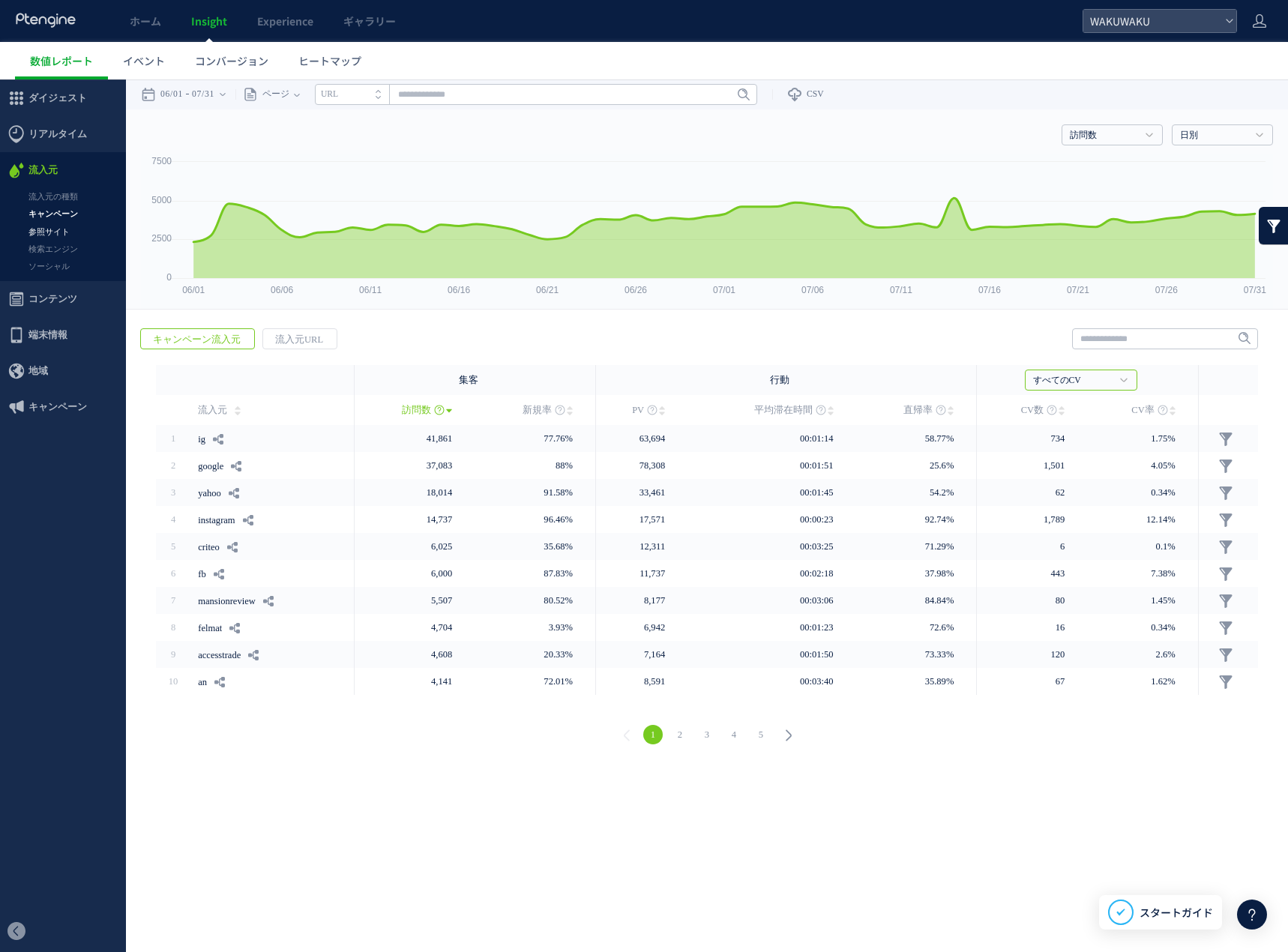
click at [76, 234] on link "参照サイト" at bounding box center [63, 232] width 126 height 17
click at [225, 89] on icon at bounding box center [223, 95] width 6 height 30
click at [262, 343] on span "流入元URL" at bounding box center [250, 339] width 72 height 21
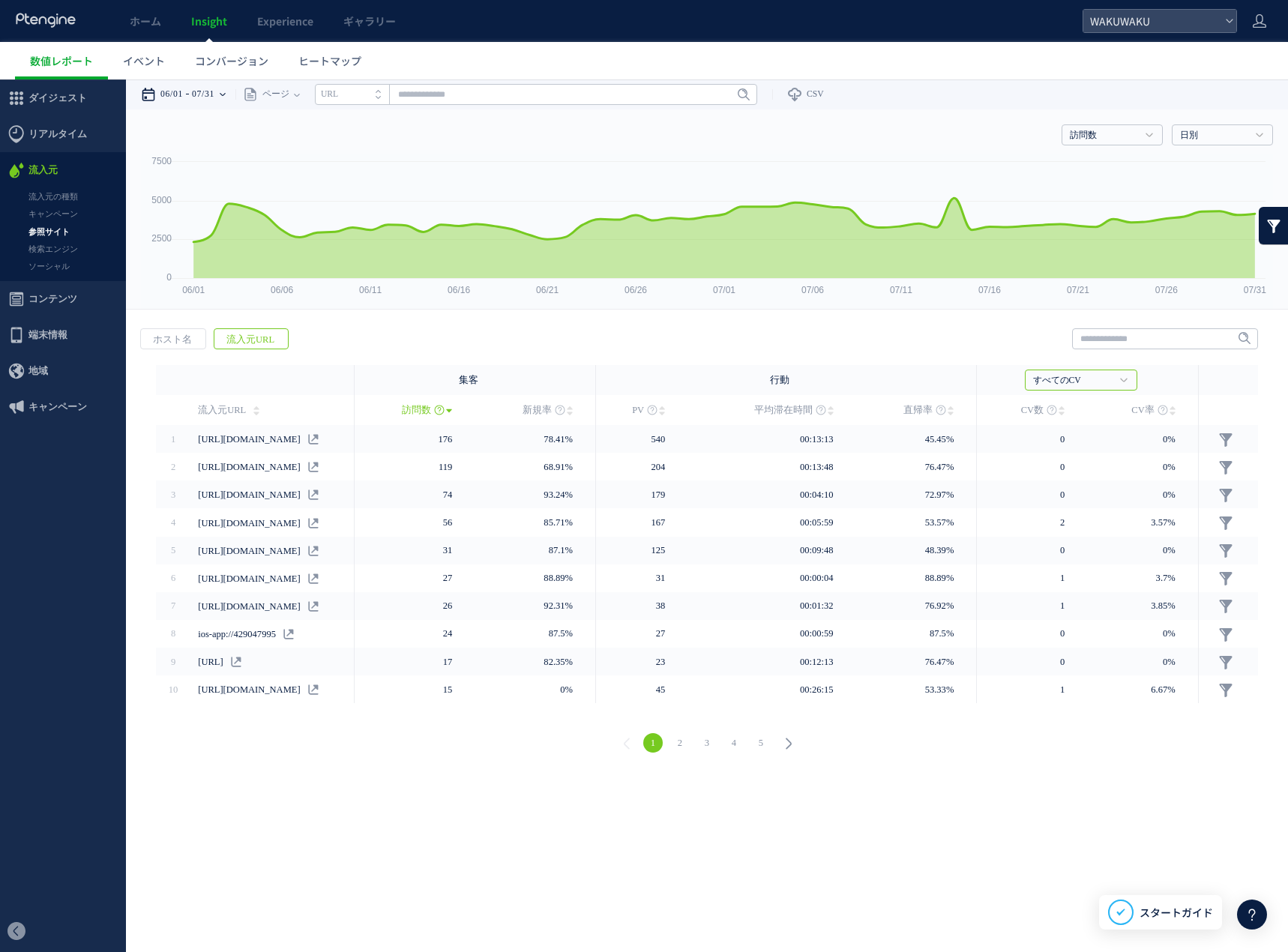
click at [225, 87] on icon at bounding box center [223, 95] width 6 height 30
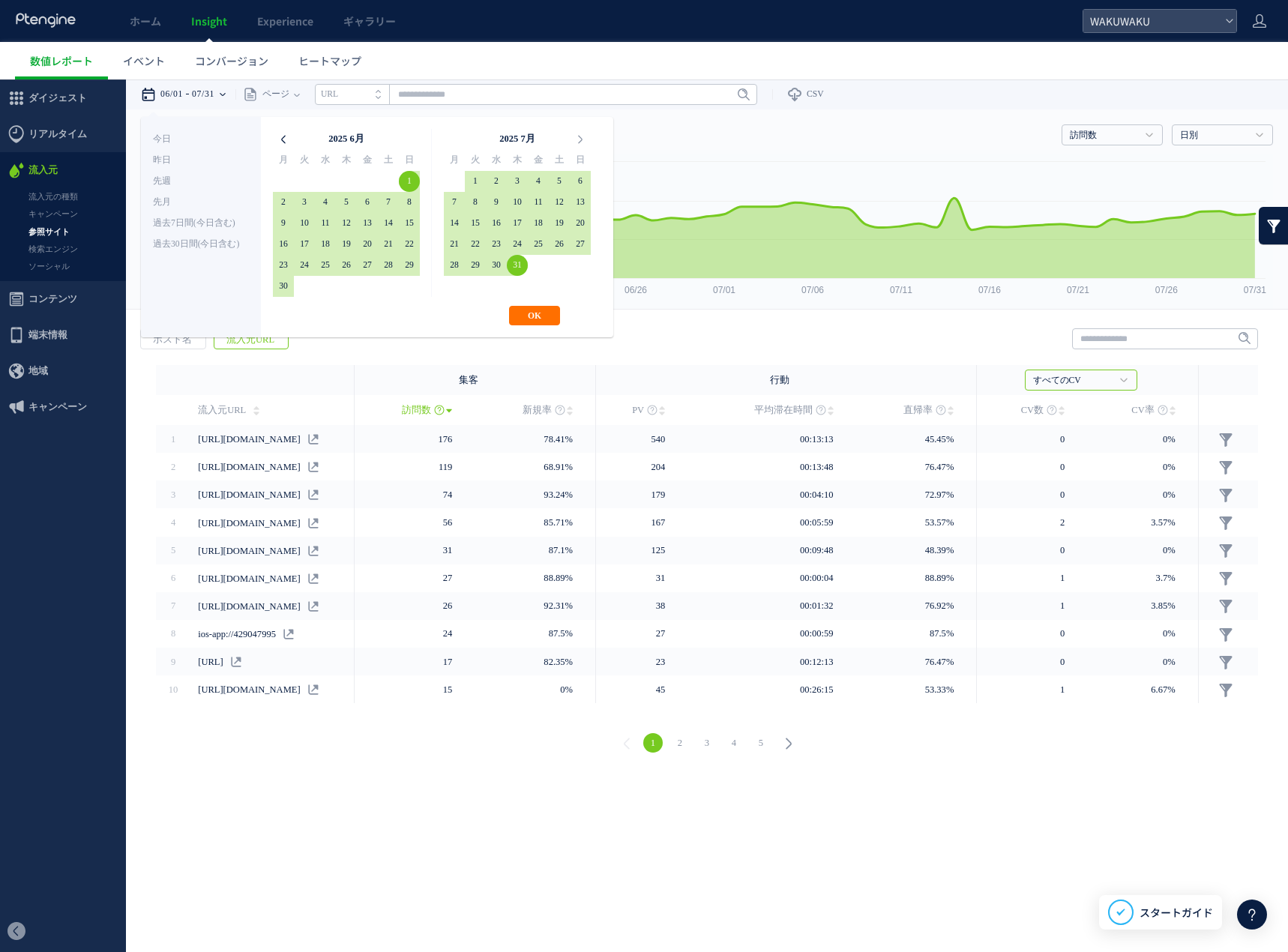
click at [284, 136] on icon at bounding box center [283, 139] width 21 height 21
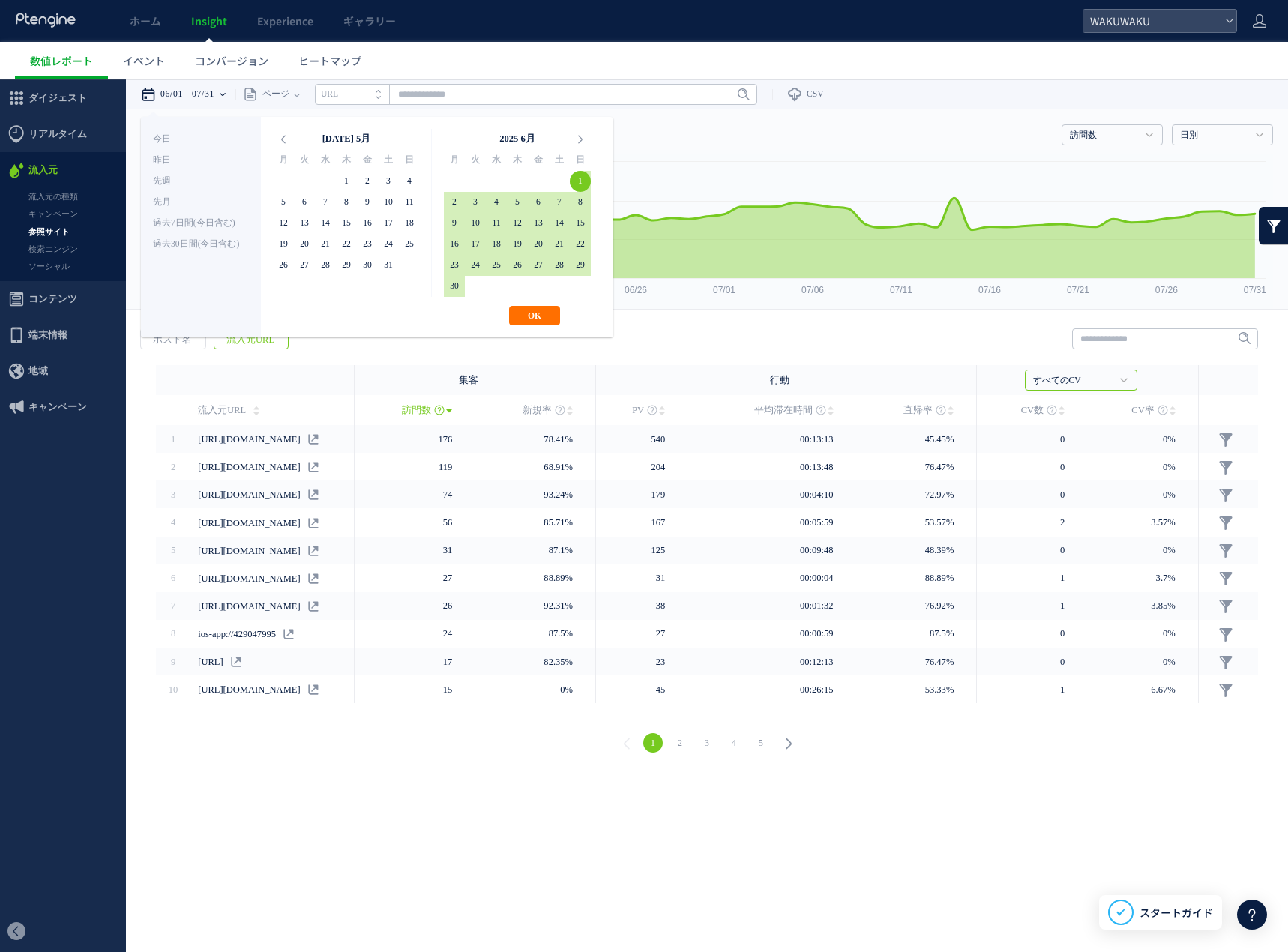
click at [284, 136] on icon at bounding box center [283, 139] width 21 height 21
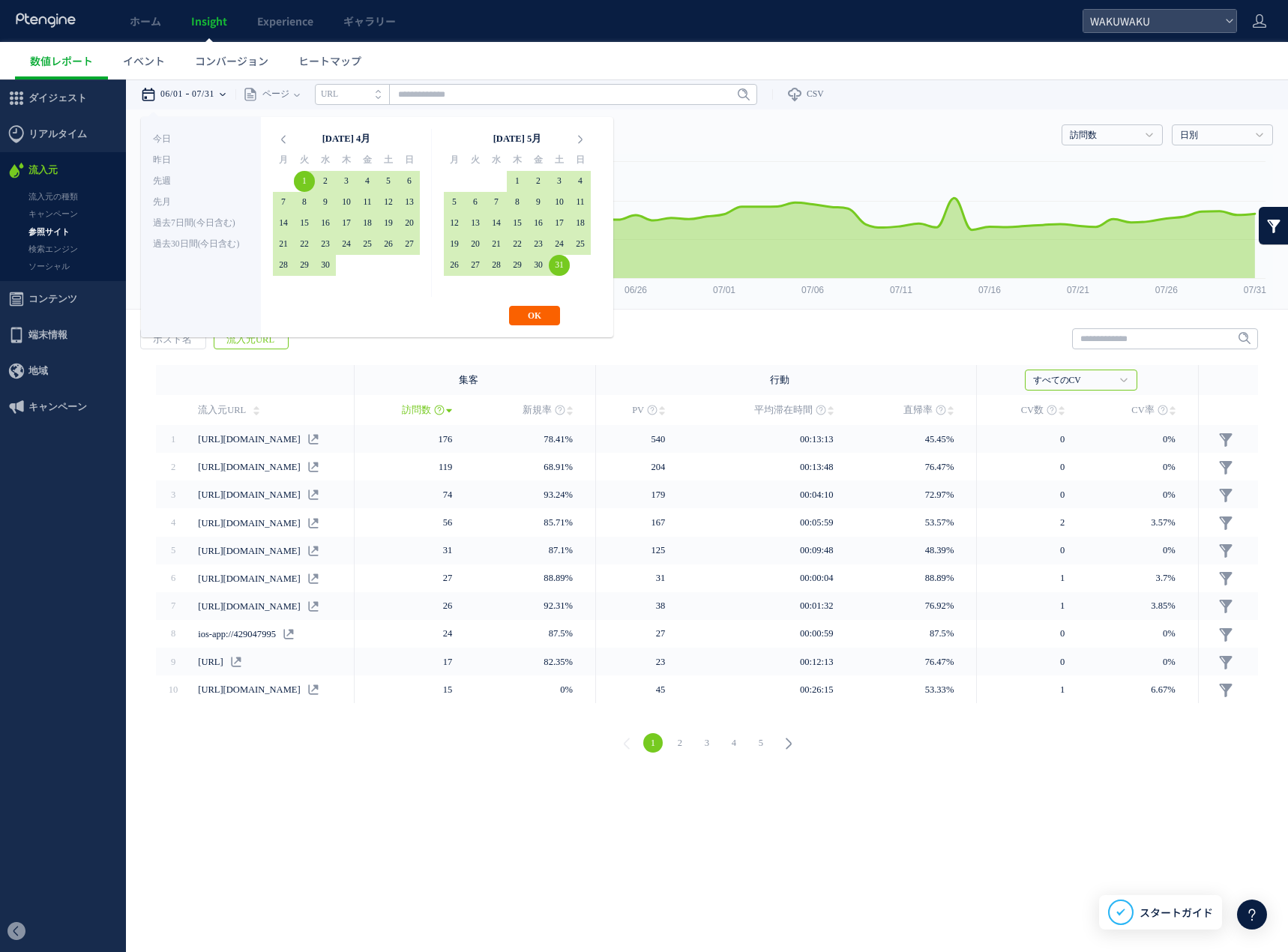
click at [549, 318] on button "OK" at bounding box center [534, 315] width 51 height 20
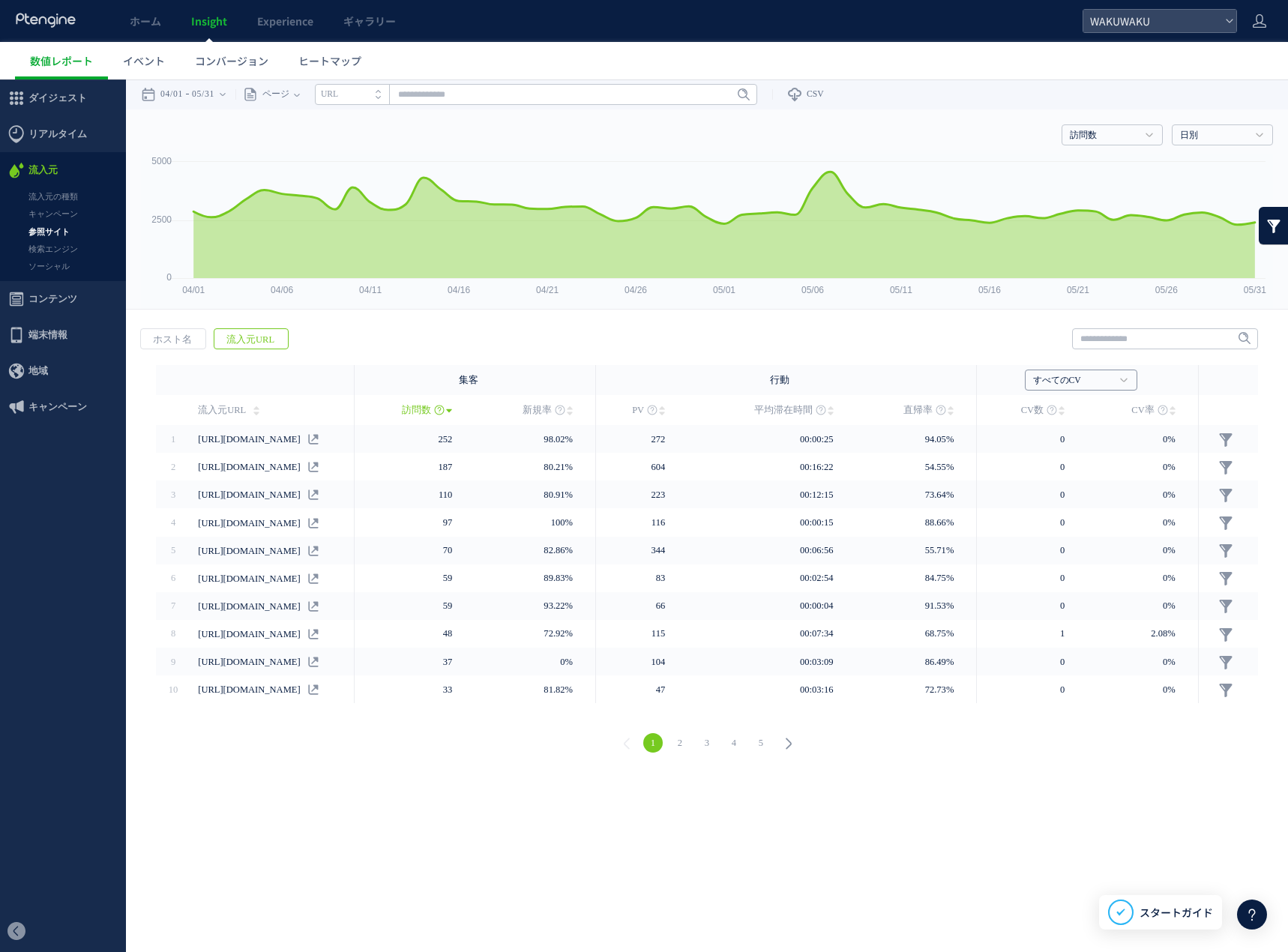
click at [1067, 385] on h4 "すべてのCV" at bounding box center [1081, 380] width 113 height 21
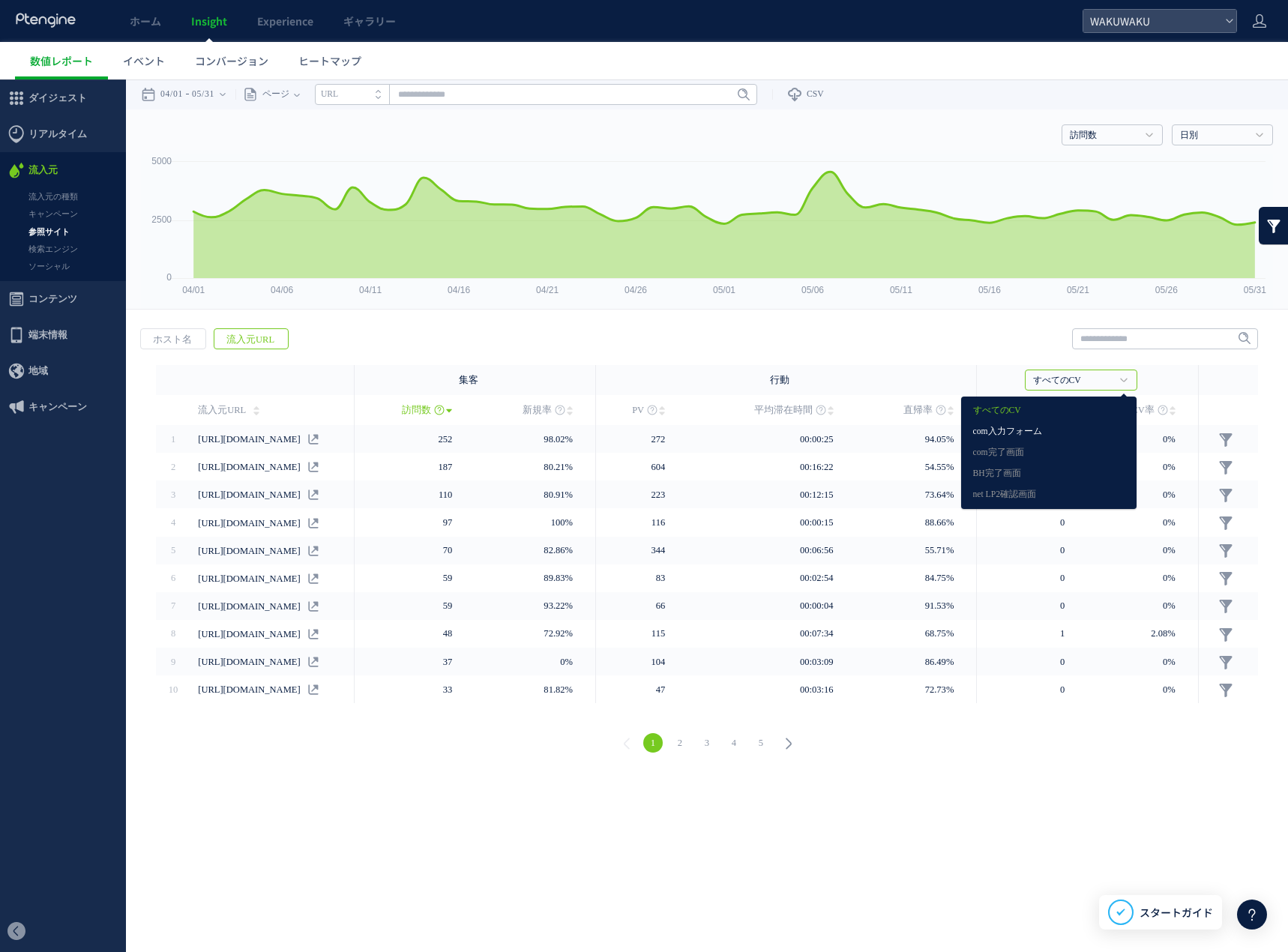
click at [1067, 430] on link "com入力フォーム" at bounding box center [1048, 431] width 151 height 20
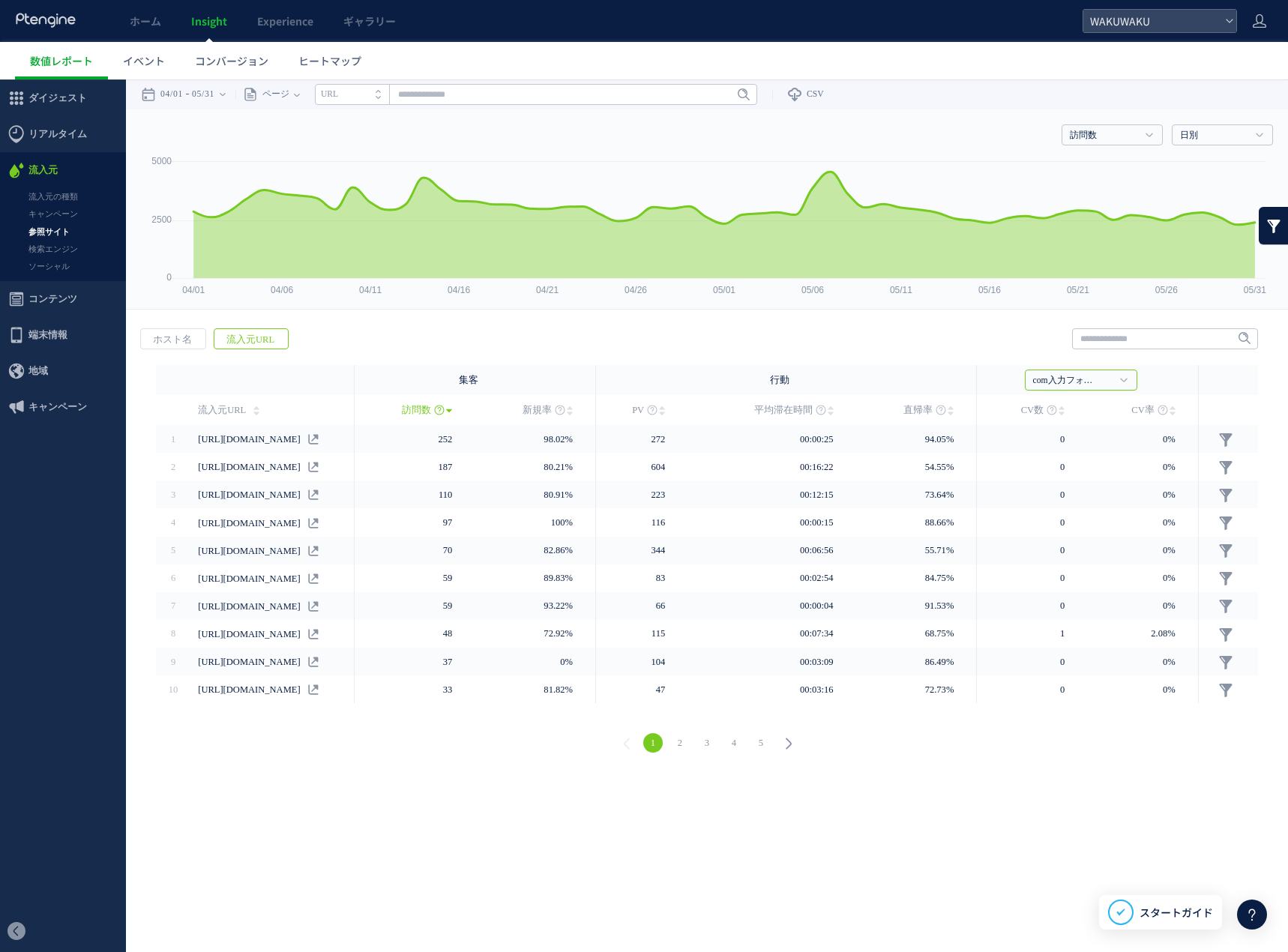
drag, startPoint x: 1066, startPoint y: 400, endPoint x: 1063, endPoint y: 411, distance: 11.4
click at [1063, 410] on span "CV数" at bounding box center [1042, 410] width 43 height 30
click at [1061, 416] on link "CV数" at bounding box center [1042, 410] width 43 height 30
click at [1064, 415] on icon at bounding box center [1062, 411] width 6 height 12
click at [52, 267] on link "ソーシャル" at bounding box center [63, 266] width 126 height 17
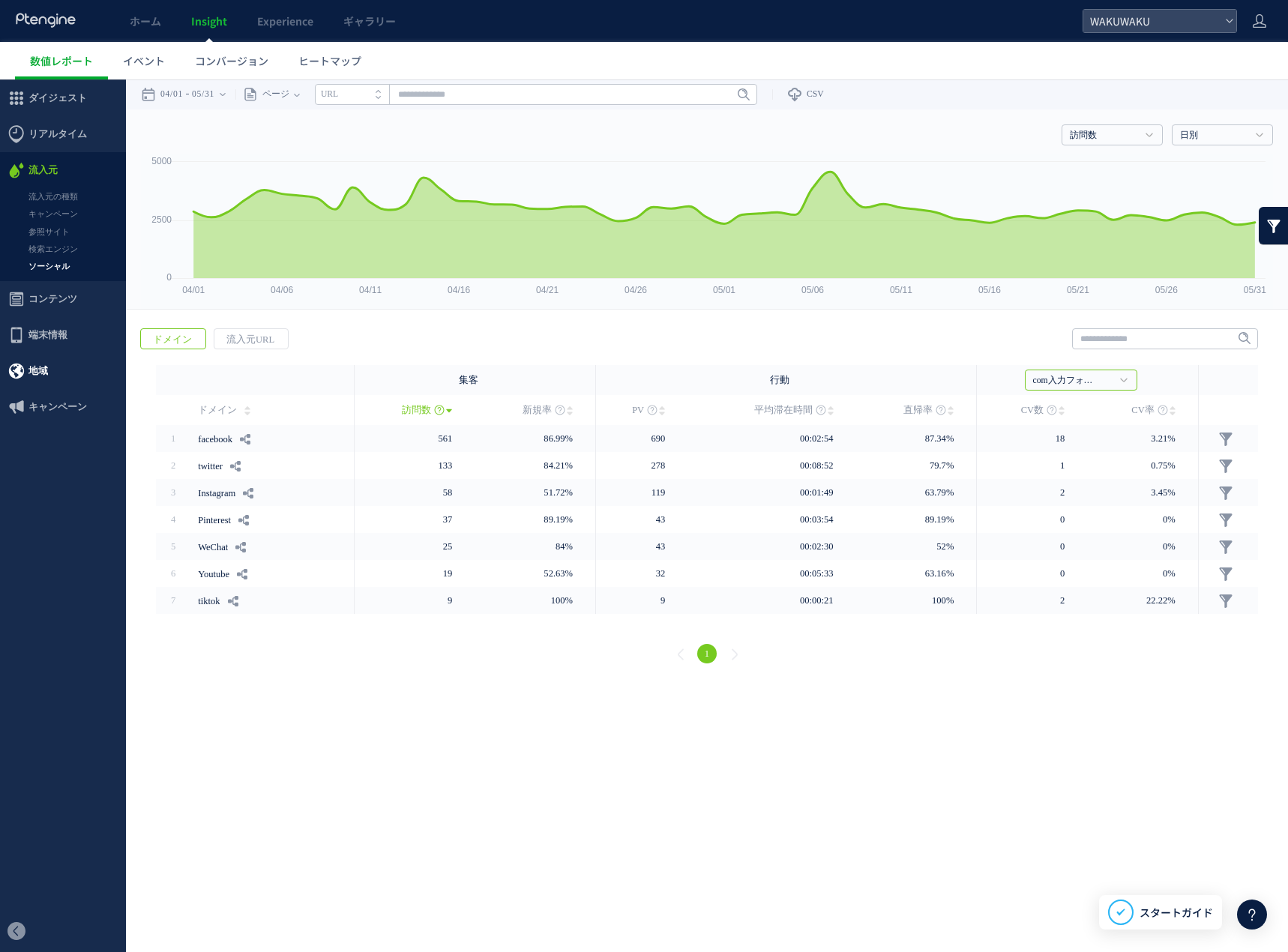
click at [39, 376] on span "地域" at bounding box center [38, 371] width 20 height 36
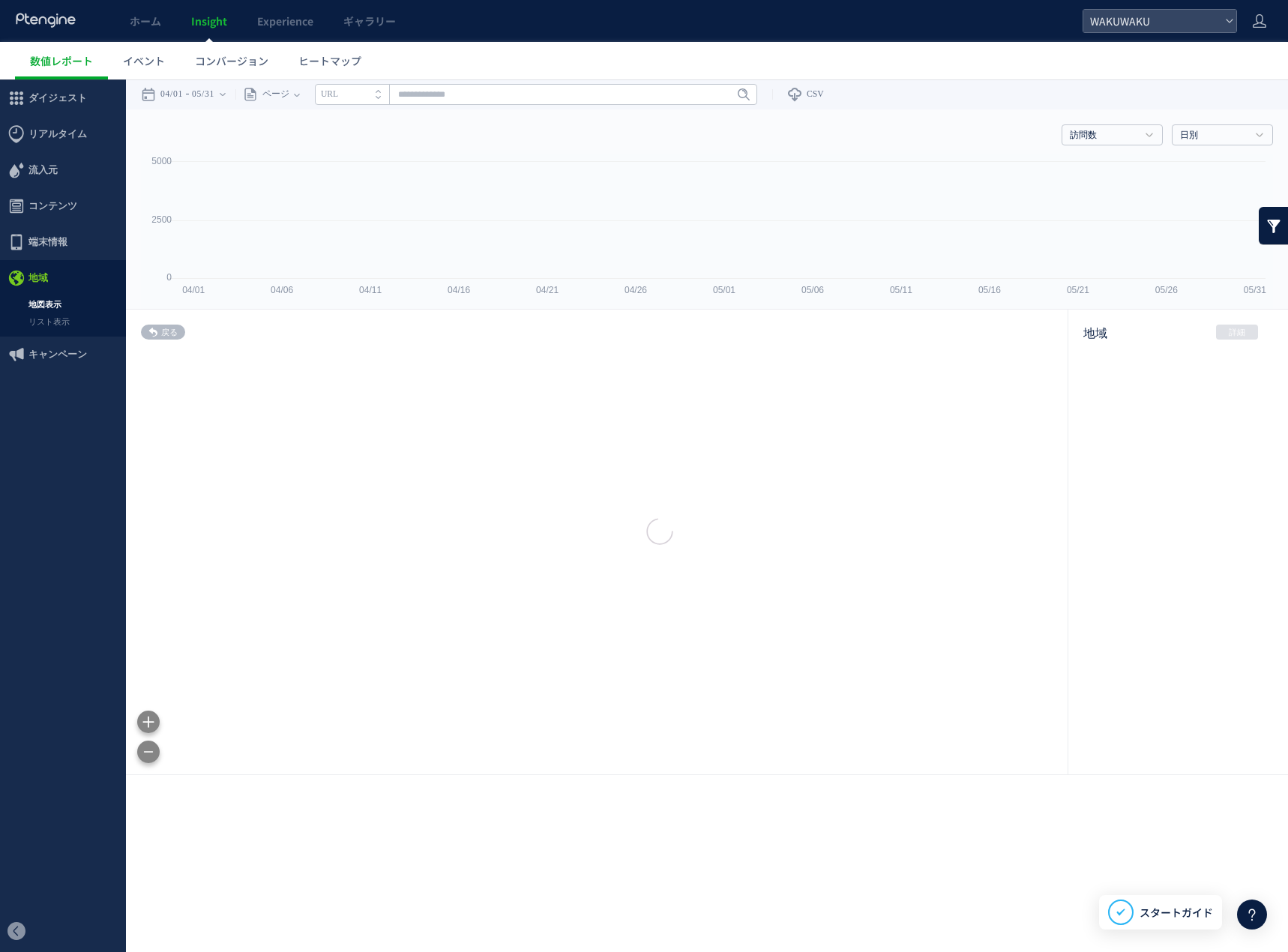
click at [38, 305] on div at bounding box center [644, 476] width 1288 height 952
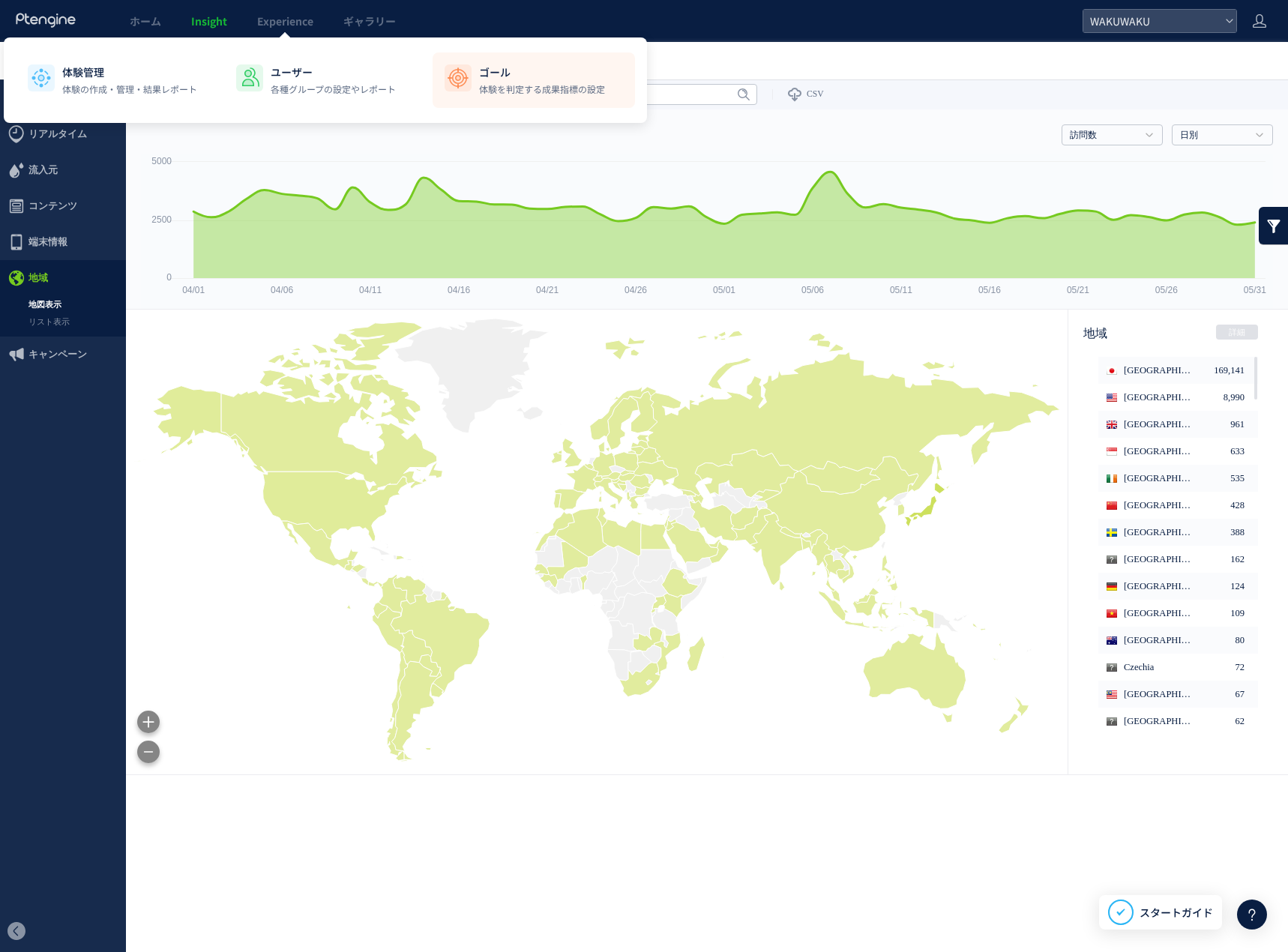
click at [467, 60] on li "ゴール 体験を判定する成果指標の設定" at bounding box center [534, 80] width 203 height 55
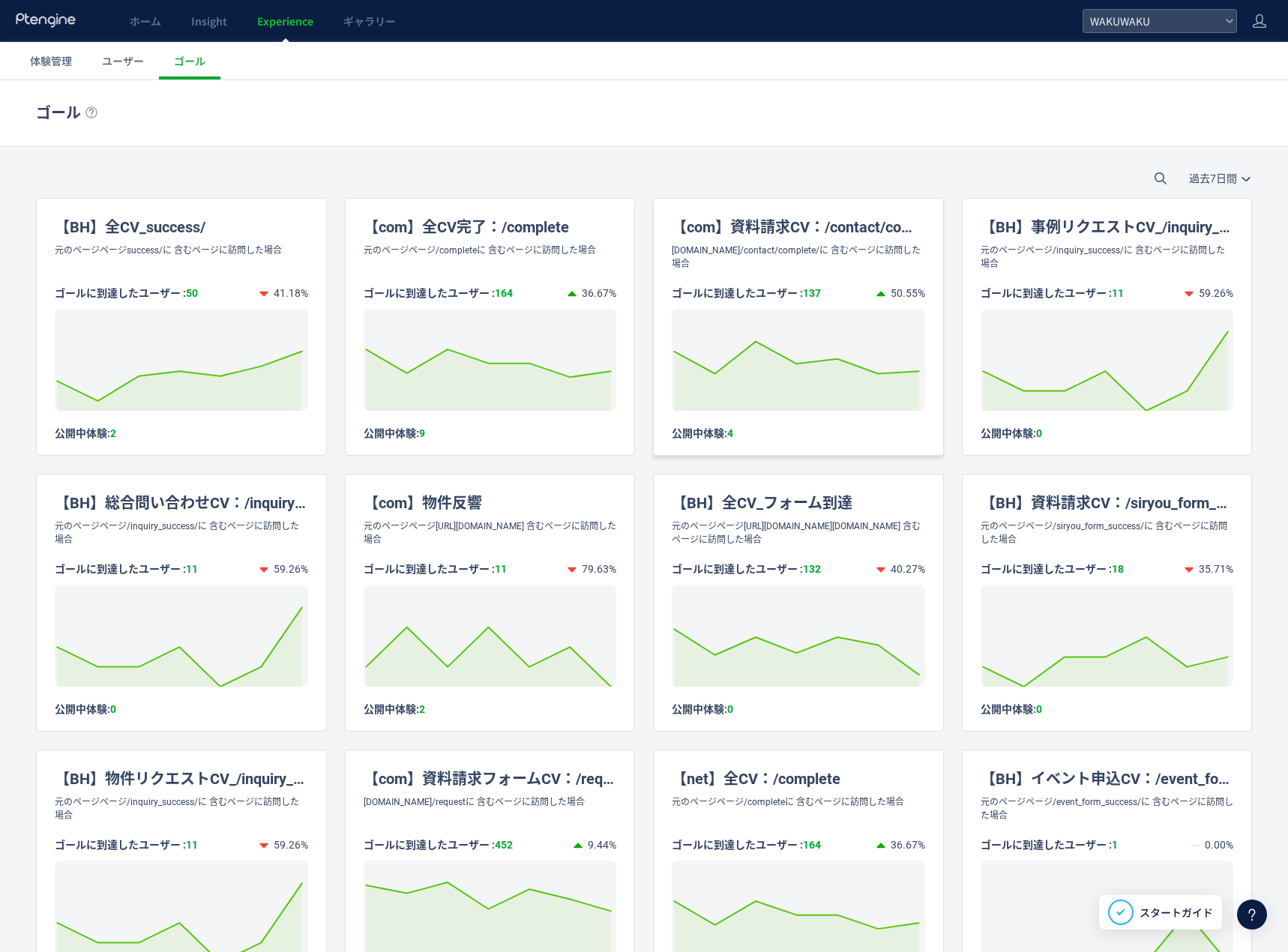
click at [806, 241] on div "【com】資料請求CV：/contact/complete/" at bounding box center [798, 221] width 289 height 45
click at [724, 392] on icon at bounding box center [796, 376] width 244 height 69
click at [903, 285] on div "50.55%" at bounding box center [900, 292] width 50 height 15
click at [666, 214] on div "【com】資料請求CV：/contact/complete/" at bounding box center [798, 221] width 289 height 45
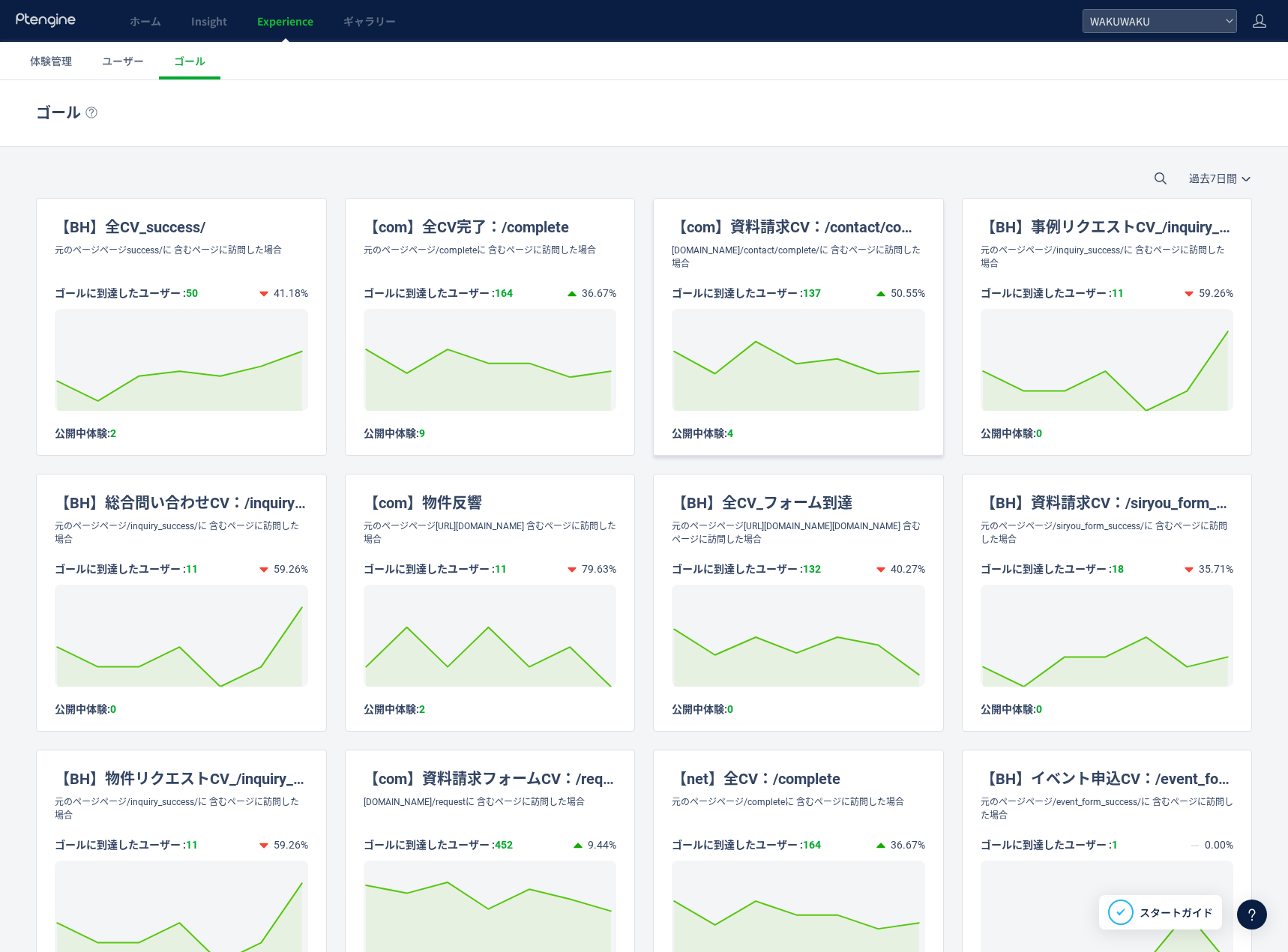
click at [666, 214] on div "【com】資料請求CV：/contact/complete/" at bounding box center [798, 221] width 289 height 45
